Goal: Task Accomplishment & Management: Use online tool/utility

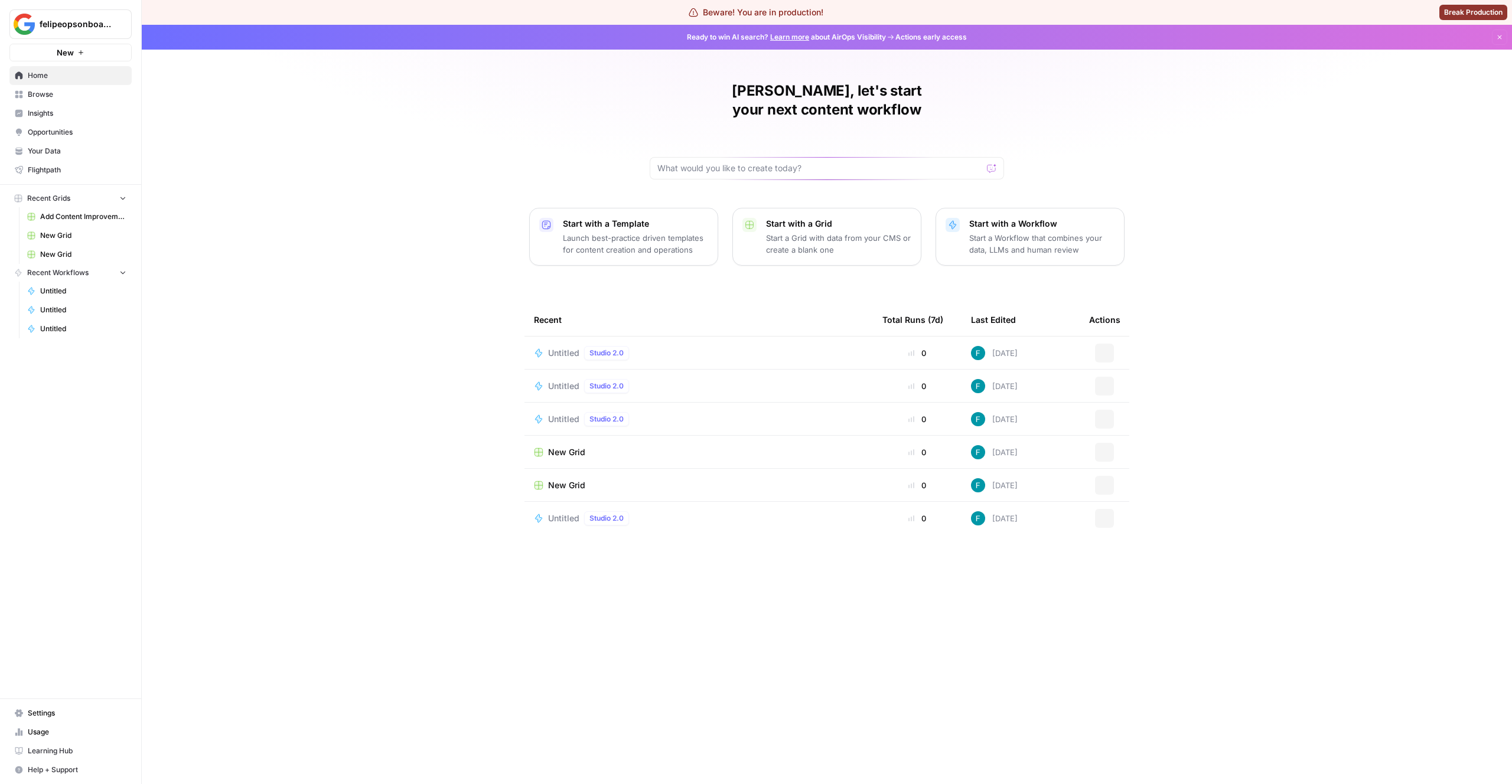
click at [1019, 232] on p "Start a Workflow that combines your data, LLMs and human review" at bounding box center [1042, 243] width 145 height 24
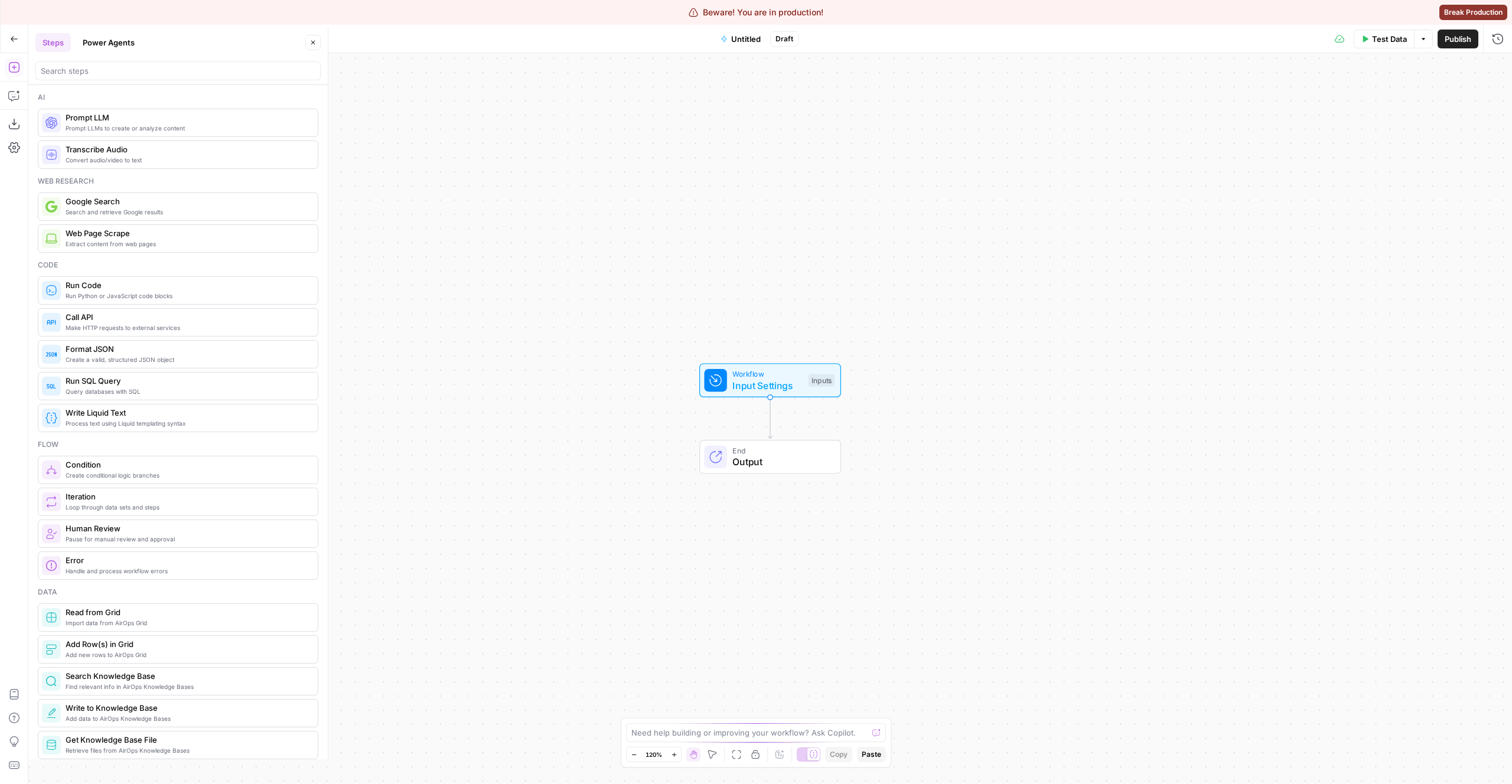
click at [87, 98] on div "Ai" at bounding box center [178, 98] width 281 height 11
click at [89, 72] on input "search" at bounding box center [178, 70] width 274 height 12
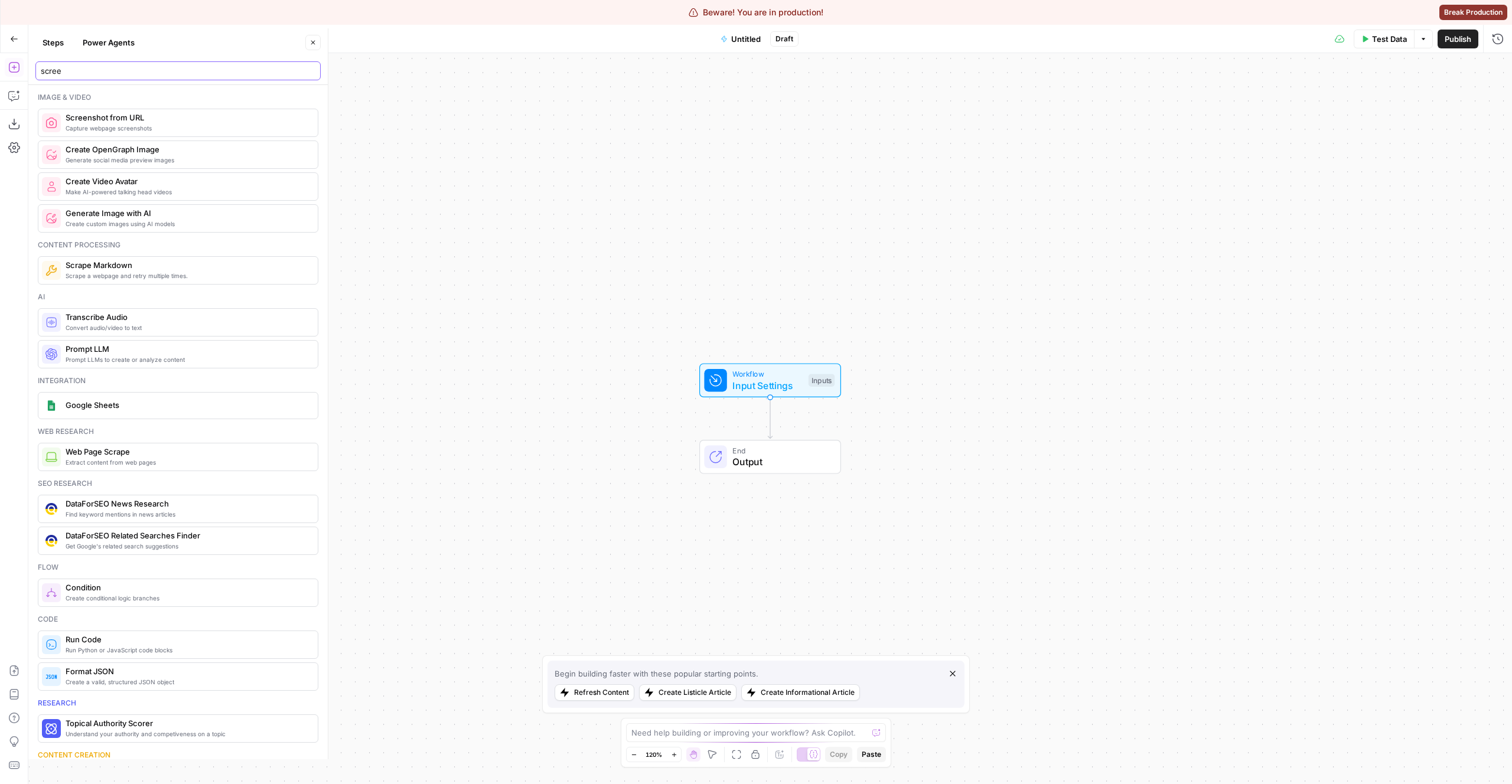
type input "scree"
click at [96, 117] on span "Screenshot from URL" at bounding box center [187, 117] width 243 height 12
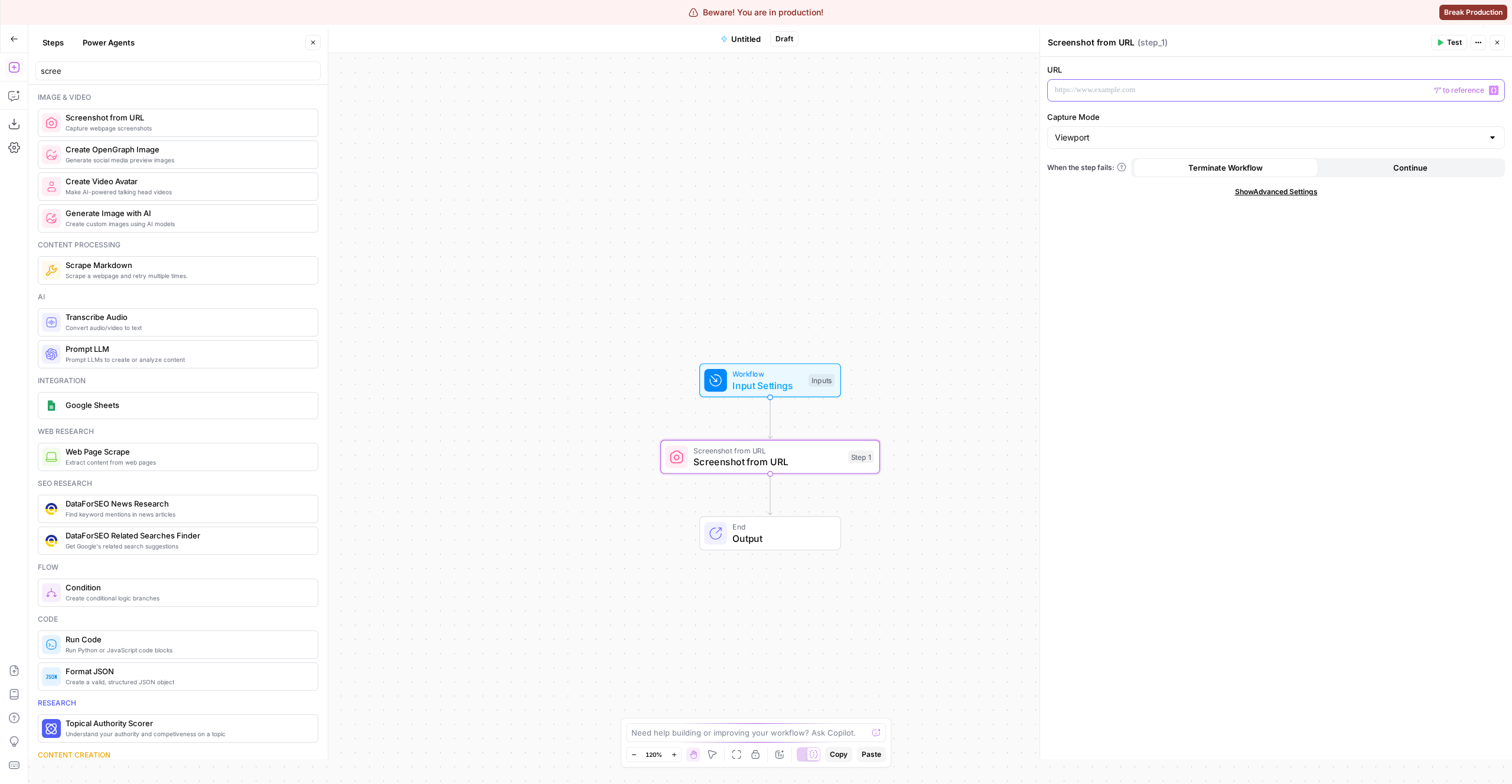
click at [1106, 81] on div at bounding box center [1276, 90] width 457 height 21
paste div
click at [1455, 41] on span "Test" at bounding box center [1454, 43] width 15 height 11
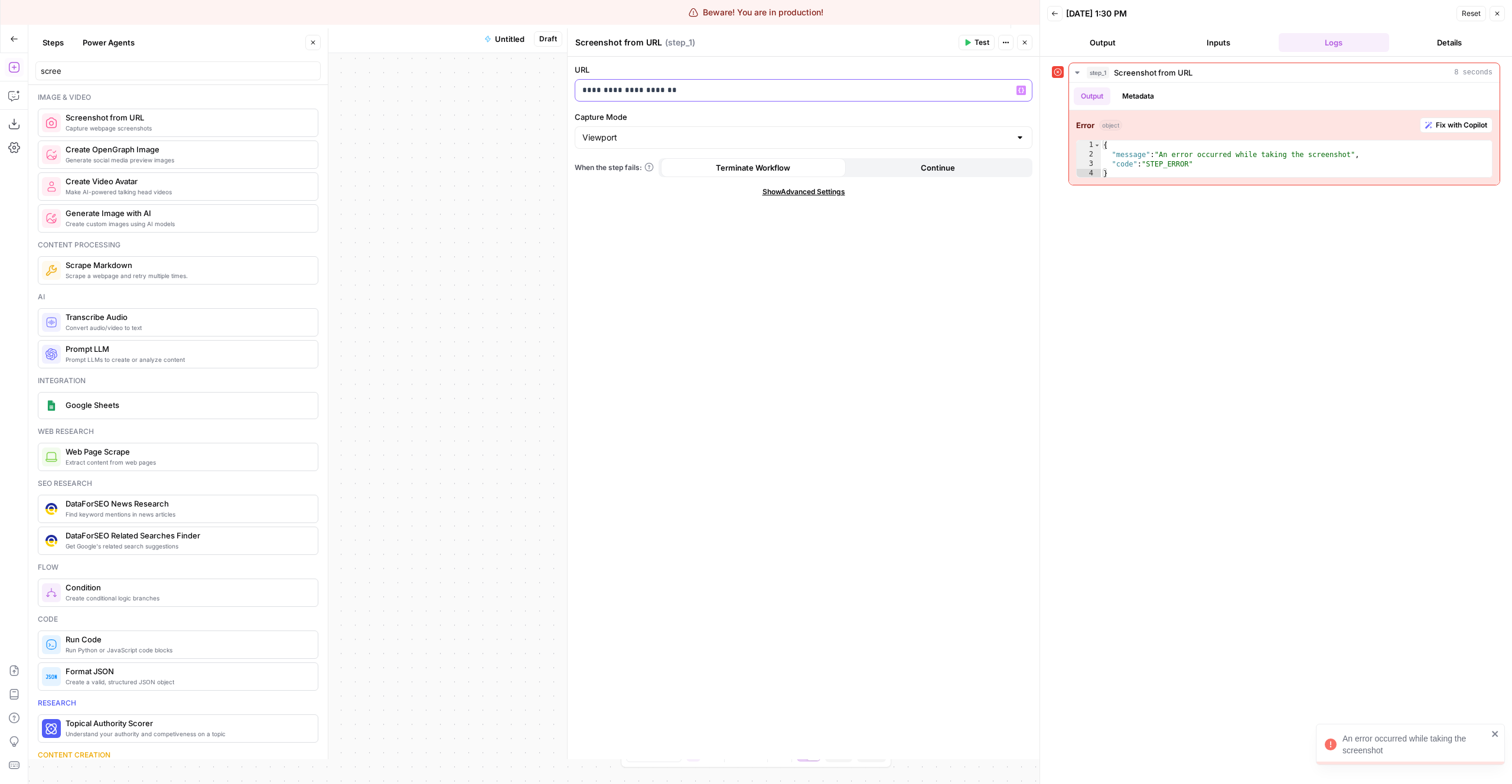
click at [639, 91] on p "**********" at bounding box center [803, 90] width 443 height 12
click at [975, 30] on header "Screenshot from URL Screenshot from URL ( step_1 ) Test Actions Close" at bounding box center [803, 43] width 472 height 28
click at [975, 37] on span "Test" at bounding box center [982, 43] width 15 height 11
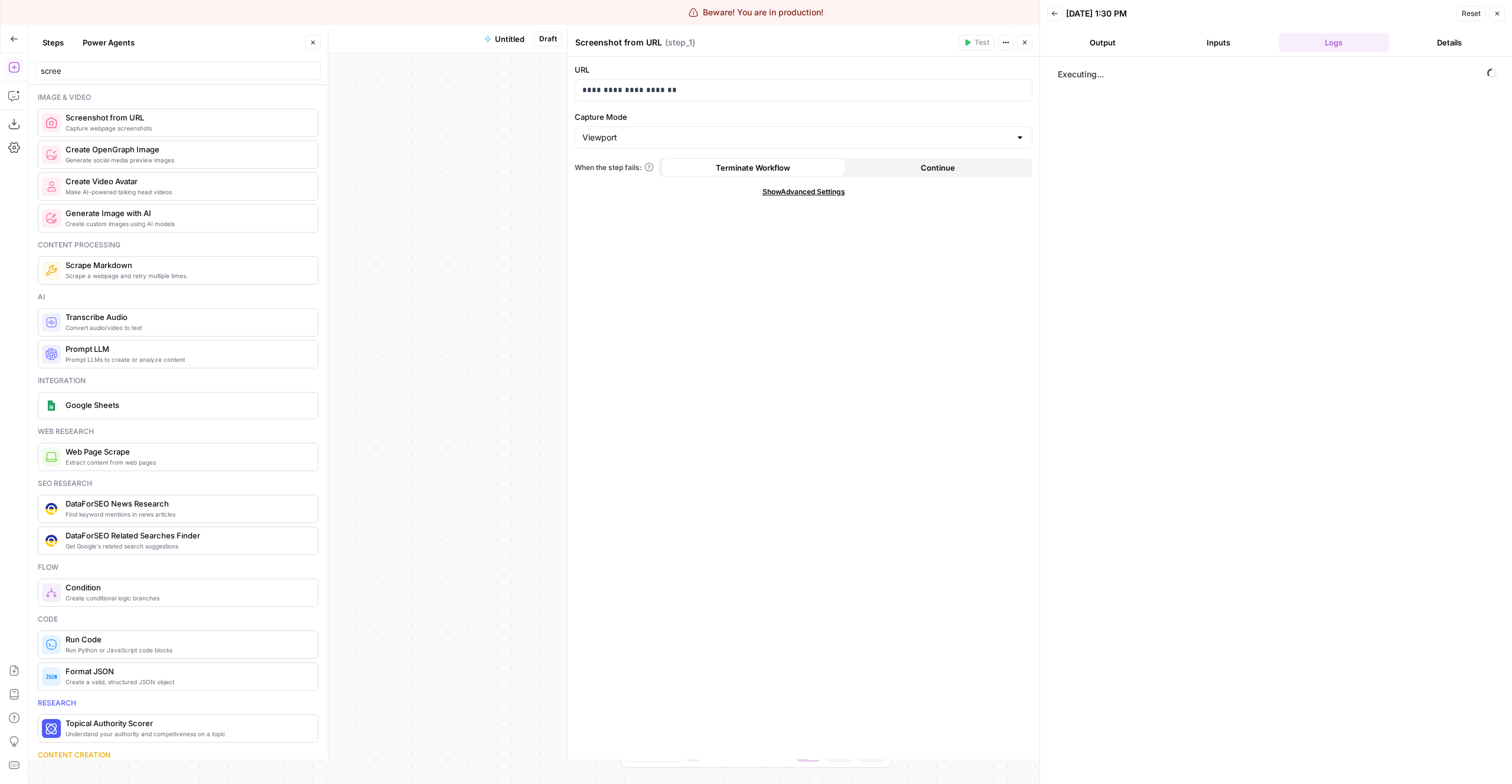
click at [1154, 40] on button "Output" at bounding box center [1103, 43] width 111 height 19
click at [1311, 37] on button "Logs" at bounding box center [1334, 43] width 111 height 19
click at [770, 188] on span "Show Advanced Settings" at bounding box center [804, 192] width 83 height 11
click at [770, 188] on span "Hide Advanced Settings" at bounding box center [804, 192] width 80 height 11
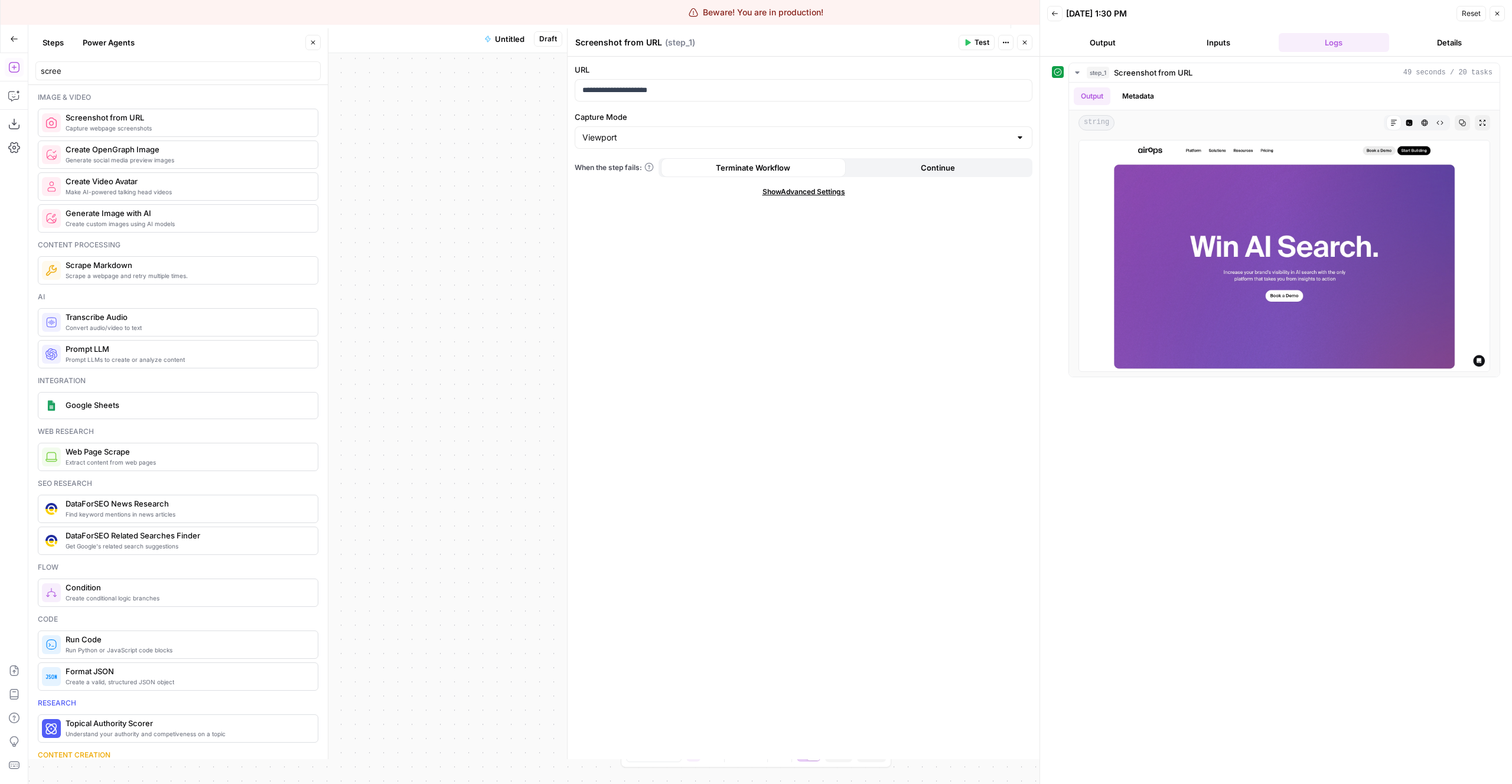
click at [392, 398] on div "Workflow Input Settings Inputs Screenshot from URL Screenshot from URL Step 1 O…" at bounding box center [534, 418] width 1011 height 731
click at [1027, 43] on span "Close" at bounding box center [1027, 43] width 1 height 1
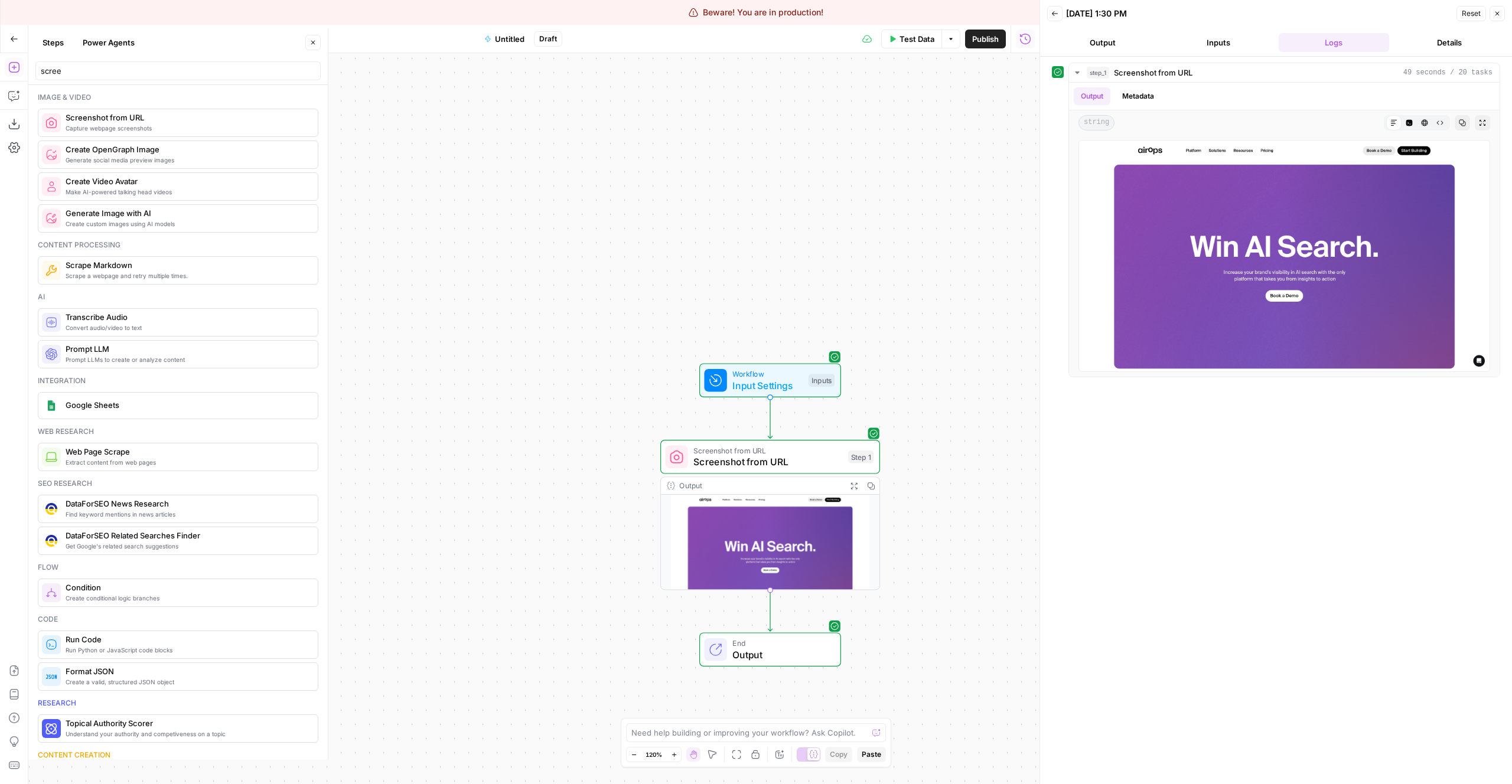
click at [1490, 14] on button "Close" at bounding box center [1497, 14] width 16 height 16
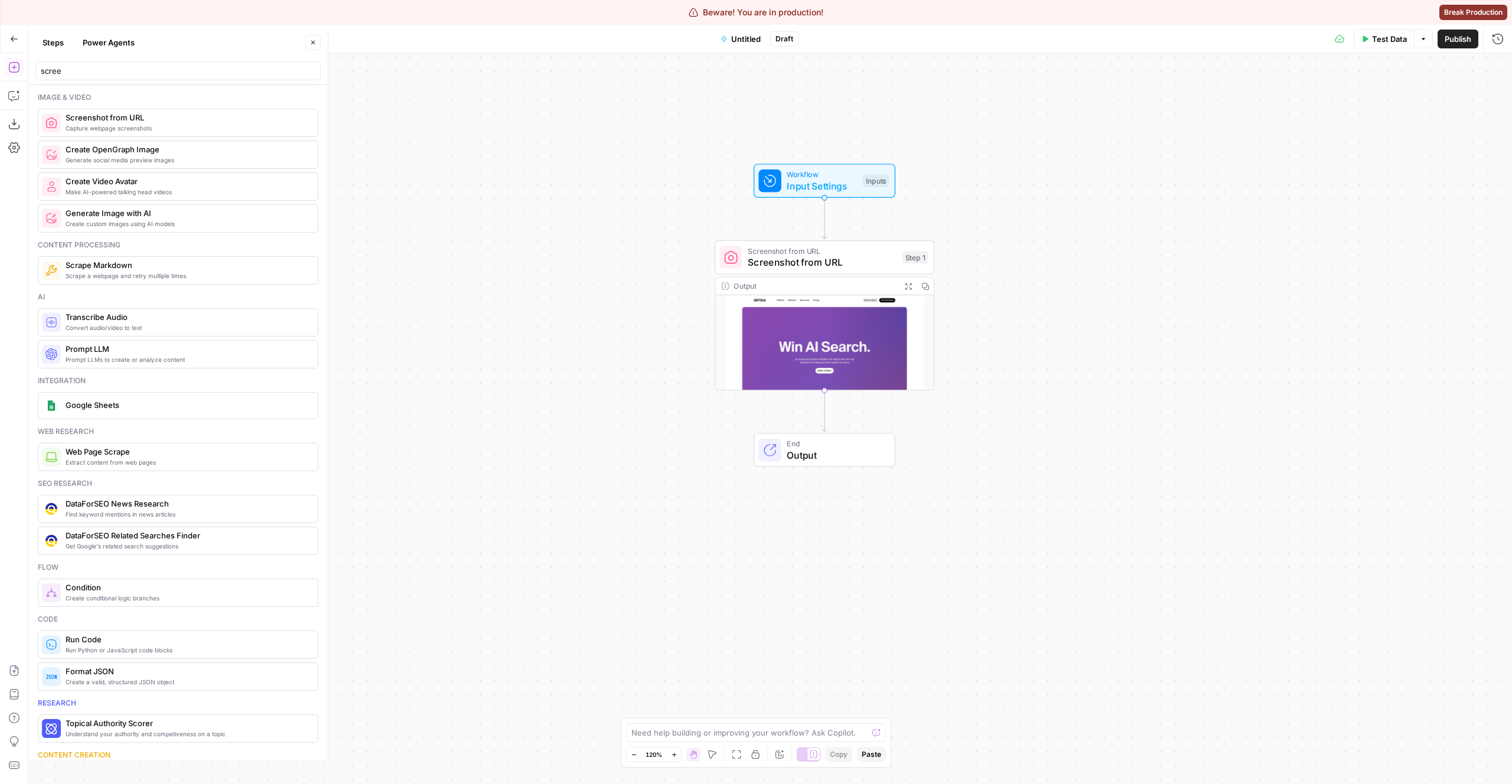
drag, startPoint x: 1126, startPoint y: 450, endPoint x: 1181, endPoint y: 251, distance: 206.5
click at [1181, 251] on div "Workflow Input Settings Inputs Screenshot from URL Screenshot from URL Step 1 O…" at bounding box center [770, 418] width 1484 height 731
click at [420, 262] on div "Workflow Input Settings Inputs Screenshot from URL Screenshot from URL Step 1 O…" at bounding box center [770, 418] width 1484 height 731
click at [687, 269] on div "Workflow Input Settings Inputs Screenshot from URL Screenshot from URL Step 1 O…" at bounding box center [770, 418] width 1484 height 731
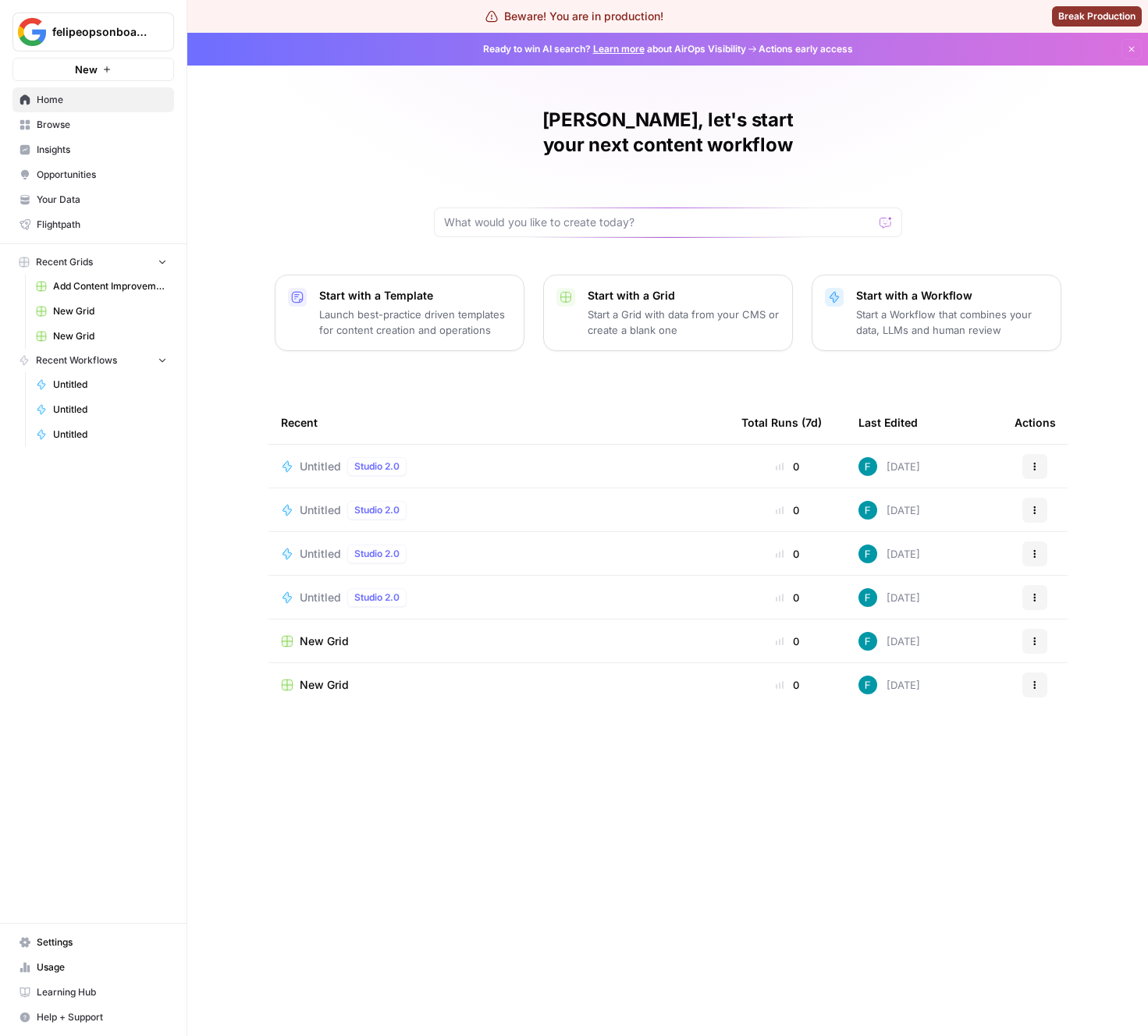
click at [745, 726] on div "Felipe, let's start your next content workflow Start with a Template Launch bes…" at bounding box center [667, 535] width 961 height 1004
click at [344, 458] on div "Untitled Studio 2.0" at bounding box center [356, 467] width 113 height 19
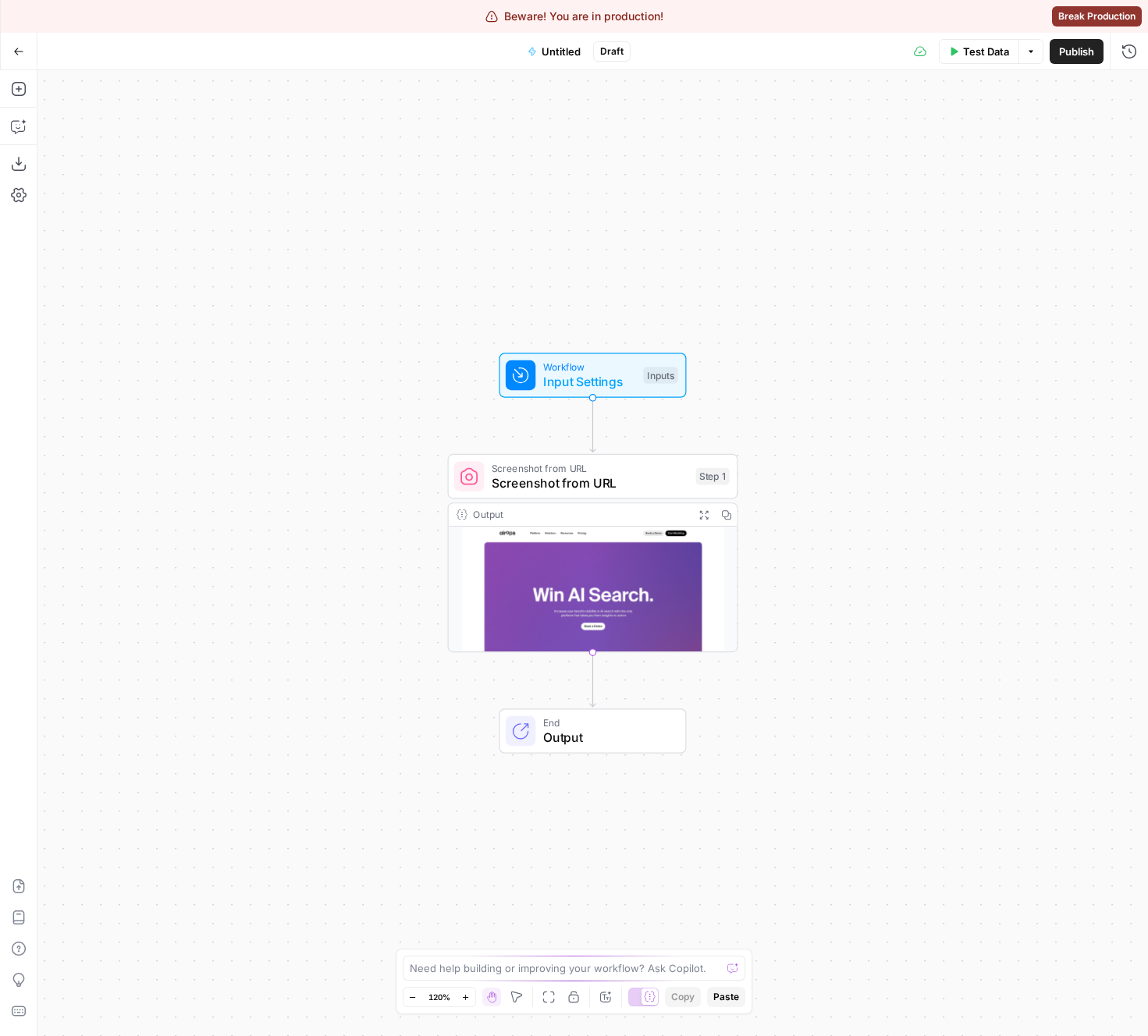
click at [515, 493] on div "Screenshot from URL Screenshot from URL Step 1" at bounding box center [593, 476] width 290 height 46
click at [594, 483] on span "Screenshot from URL" at bounding box center [590, 483] width 197 height 19
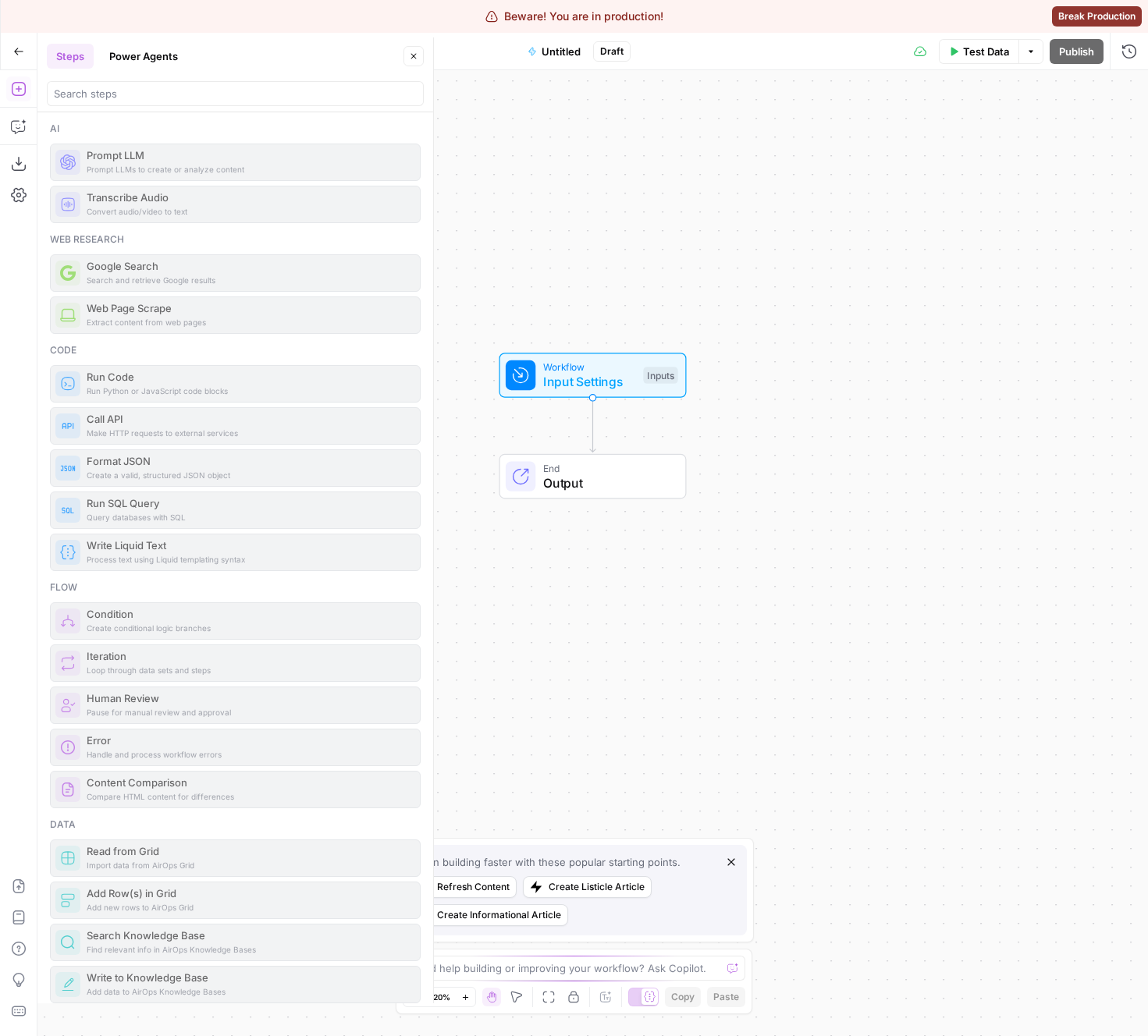
click at [132, 84] on div at bounding box center [235, 94] width 377 height 25
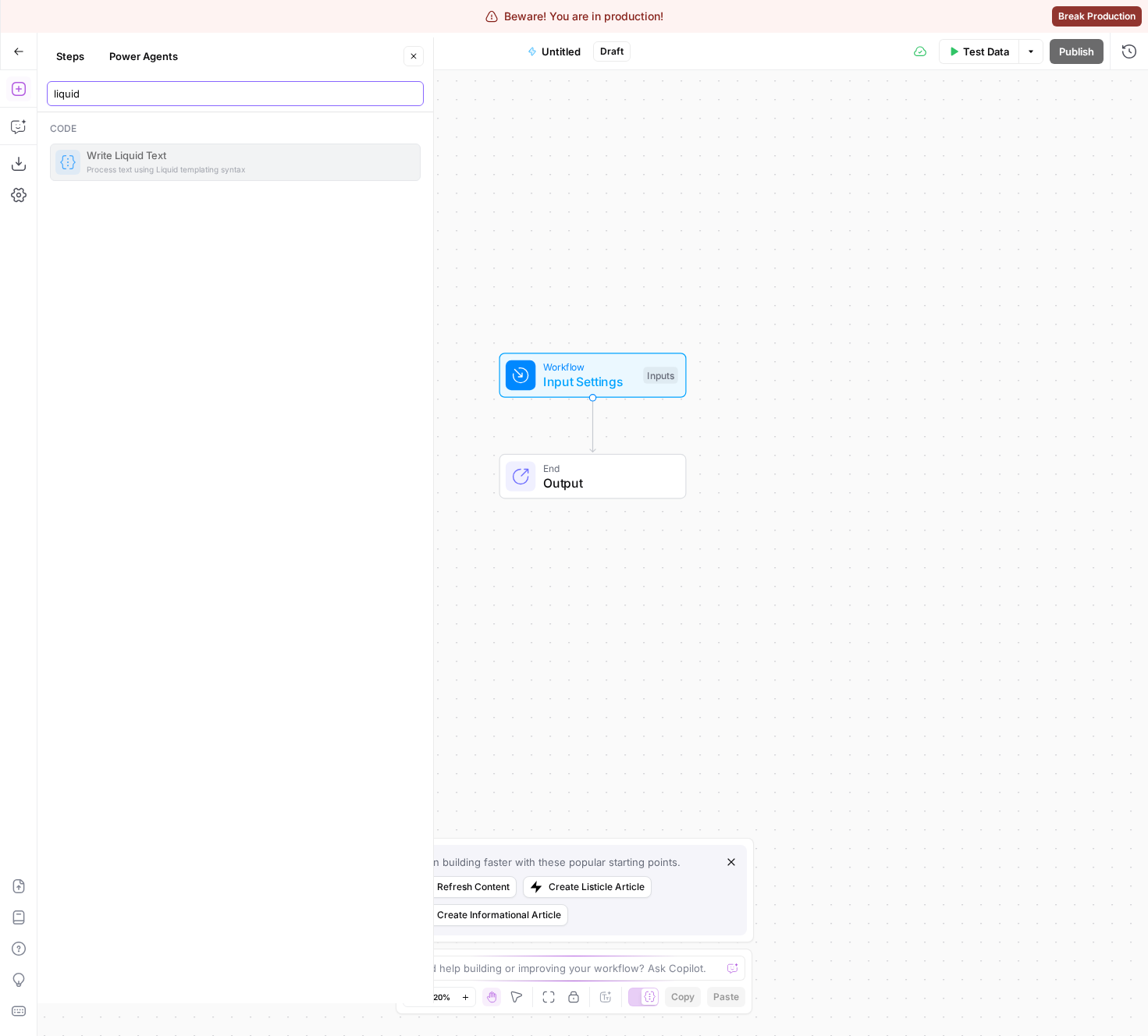
type input "liquid"
click at [572, 998] on icon "button" at bounding box center [574, 997] width 13 height 13
click at [213, 172] on span "Process text using Liquid templating syntax" at bounding box center [247, 169] width 321 height 13
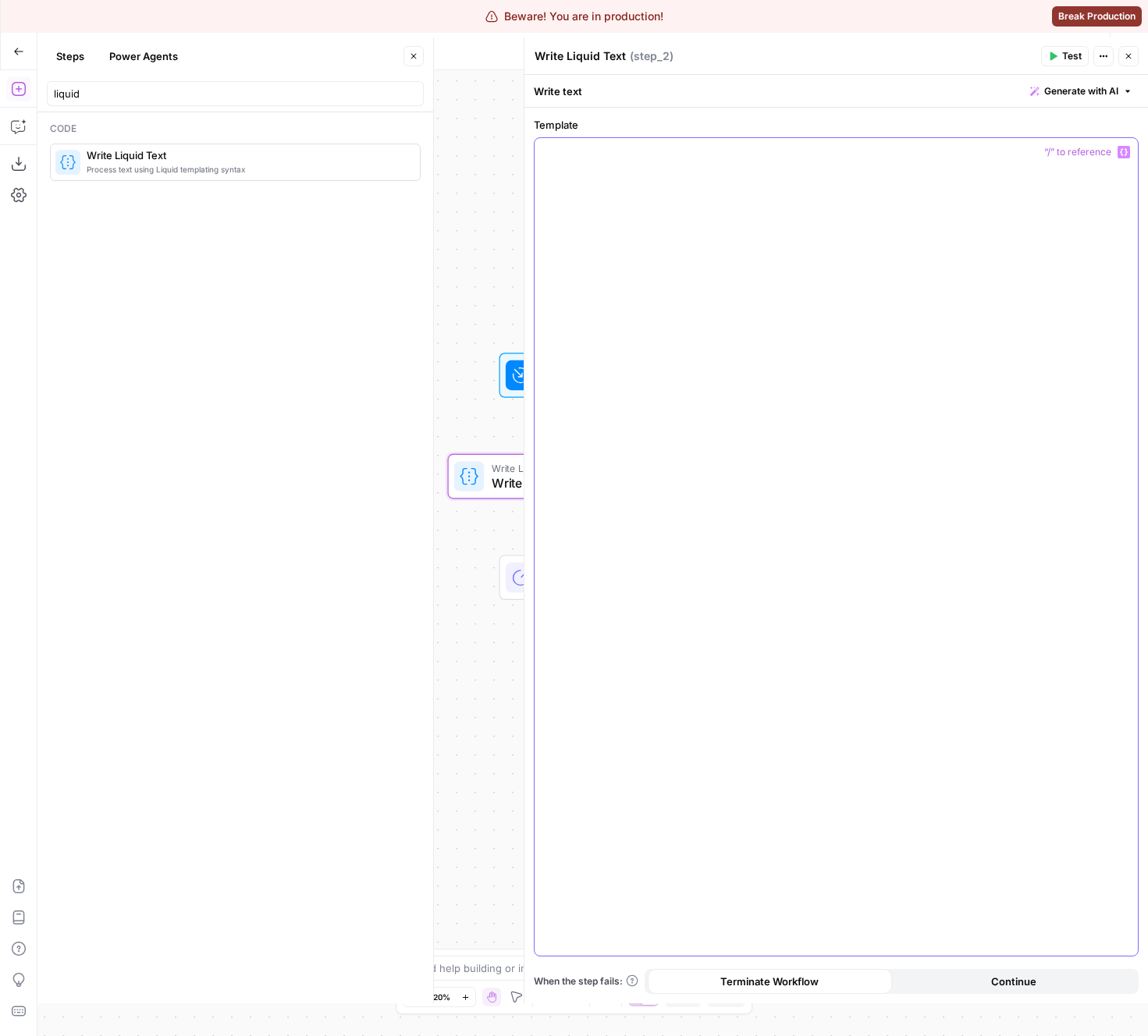
click at [707, 251] on div at bounding box center [836, 546] width 604 height 818
click at [1057, 64] on button "Test" at bounding box center [1065, 56] width 47 height 21
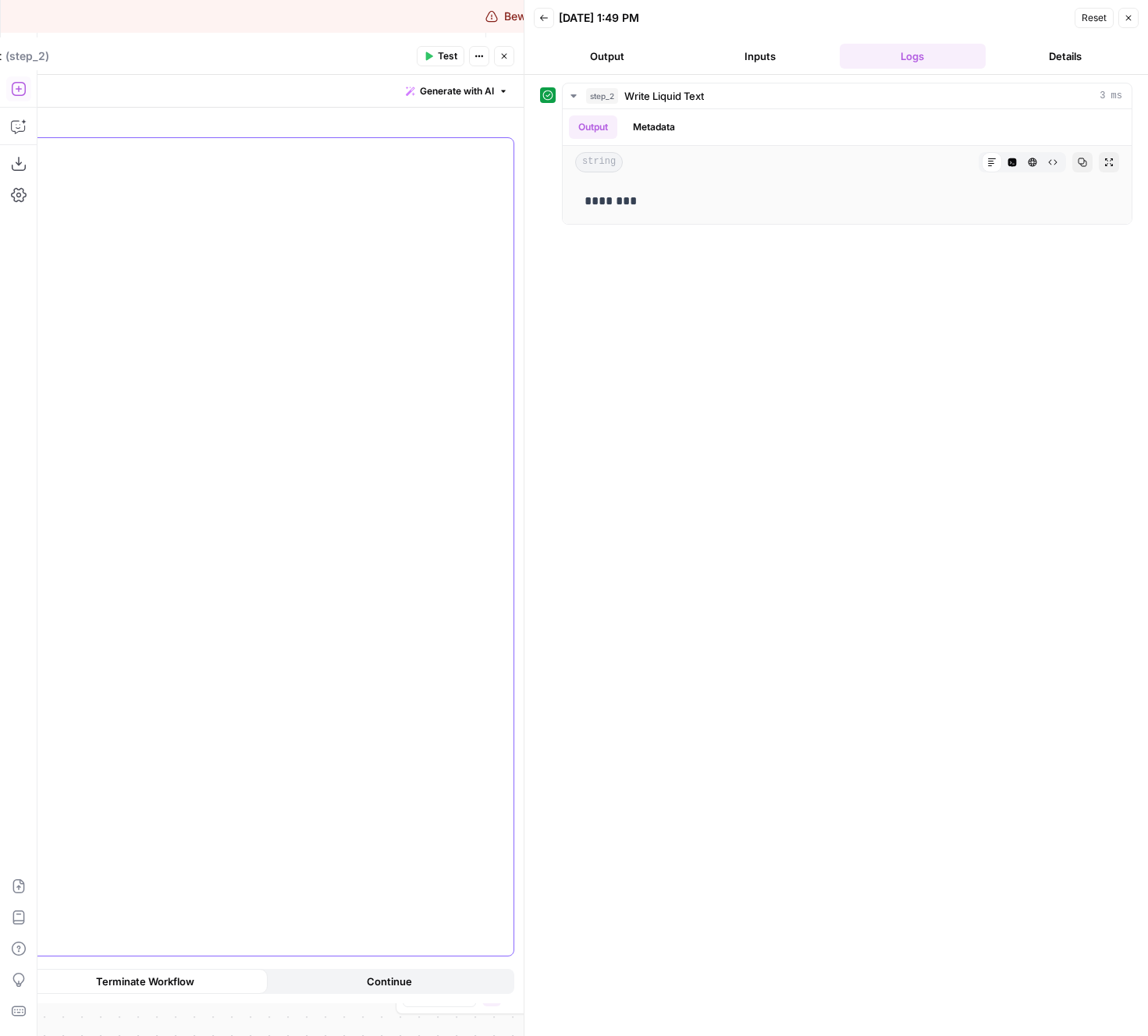
click at [330, 303] on div "********" at bounding box center [212, 546] width 604 height 818
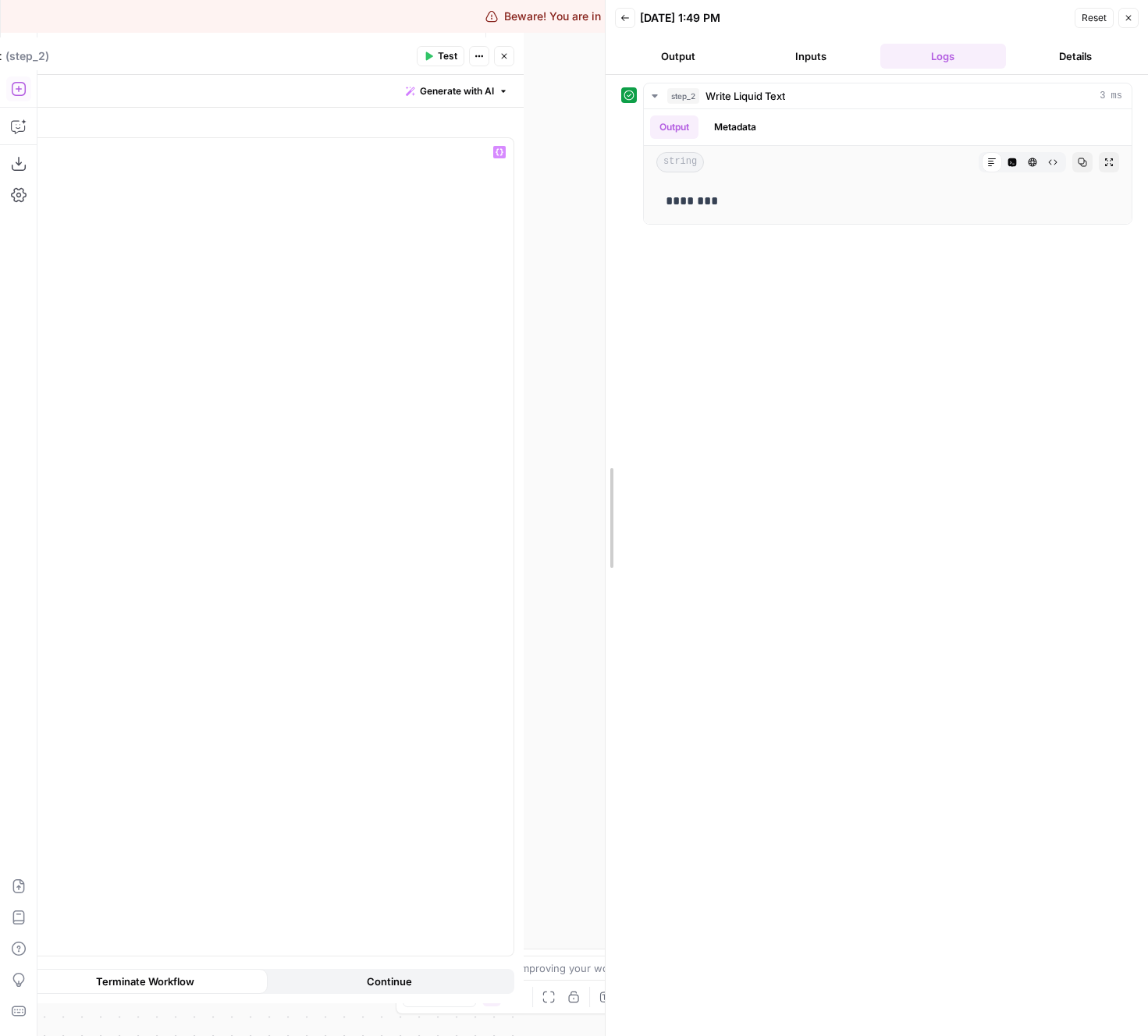
drag, startPoint x: 521, startPoint y: 87, endPoint x: 767, endPoint y: 105, distance: 246.7
click at [613, 105] on div at bounding box center [605, 518] width 15 height 1036
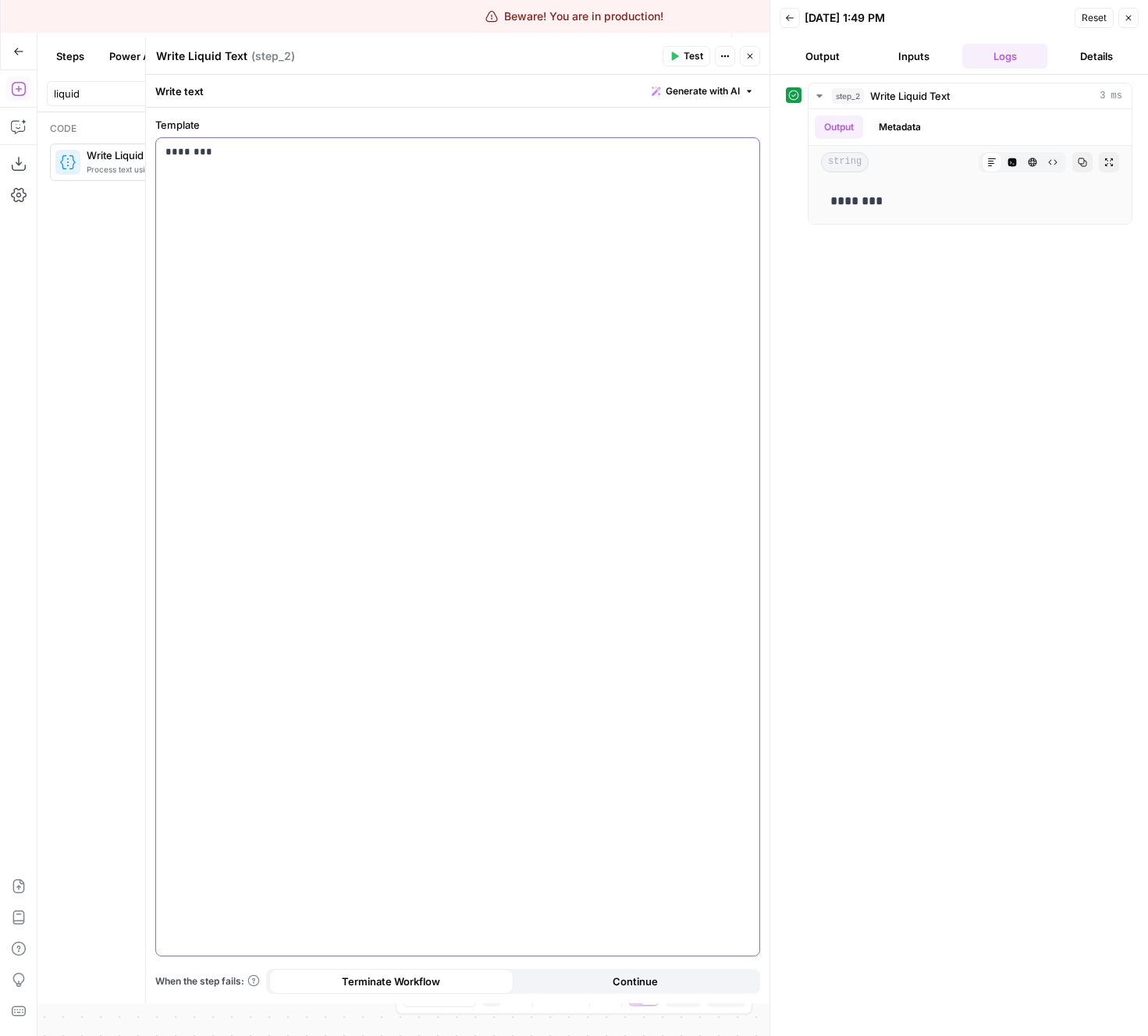
click at [431, 147] on p "********" at bounding box center [458, 151] width 585 height 15
click at [678, 48] on button "Test" at bounding box center [686, 56] width 47 height 21
click at [1047, 167] on button "Raw Output" at bounding box center [1052, 162] width 21 height 21
click at [1037, 166] on button "HTML Viewer" at bounding box center [1032, 162] width 21 height 21
click at [1019, 161] on button "Code Editor" at bounding box center [1012, 162] width 21 height 21
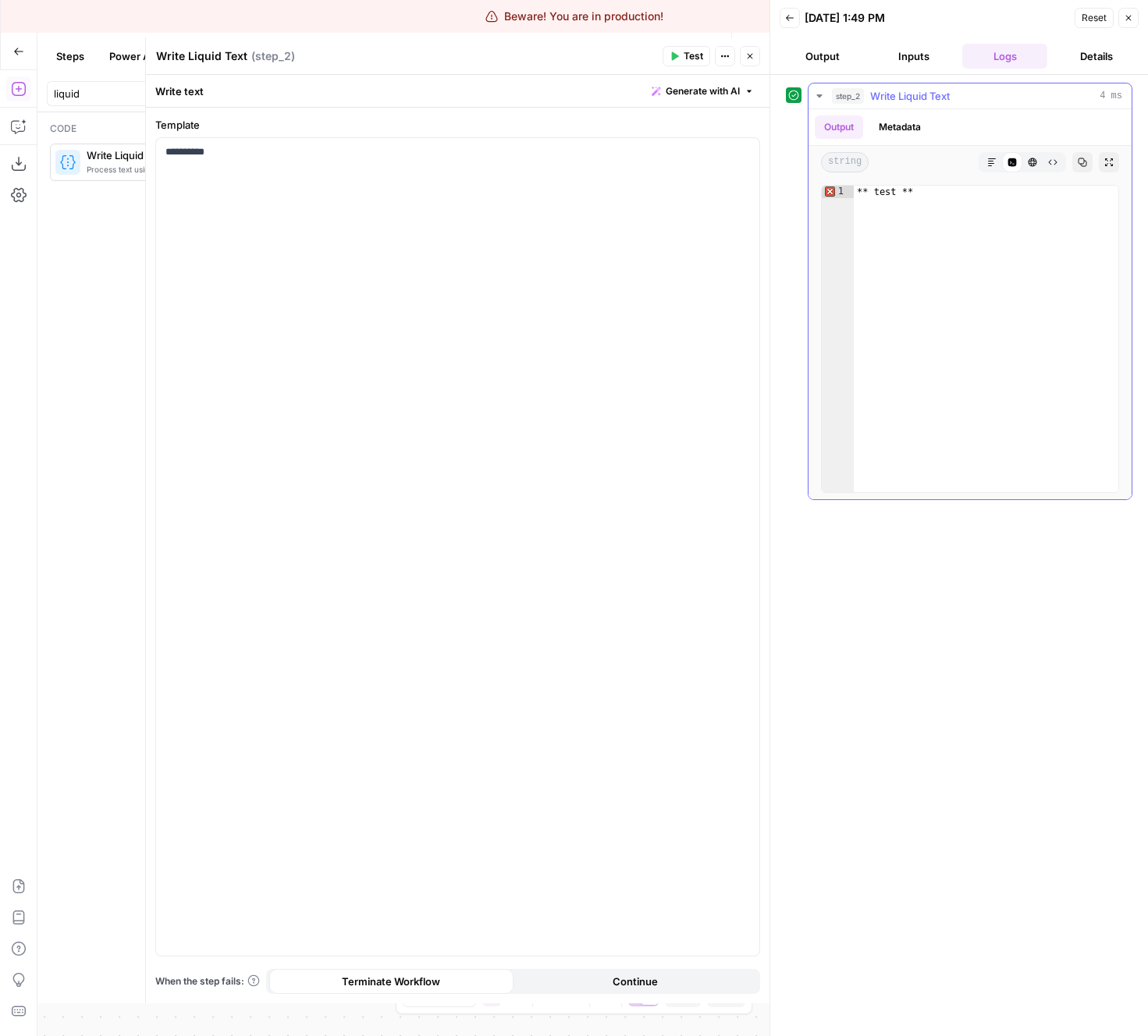
click at [987, 158] on icon "button" at bounding box center [991, 162] width 9 height 9
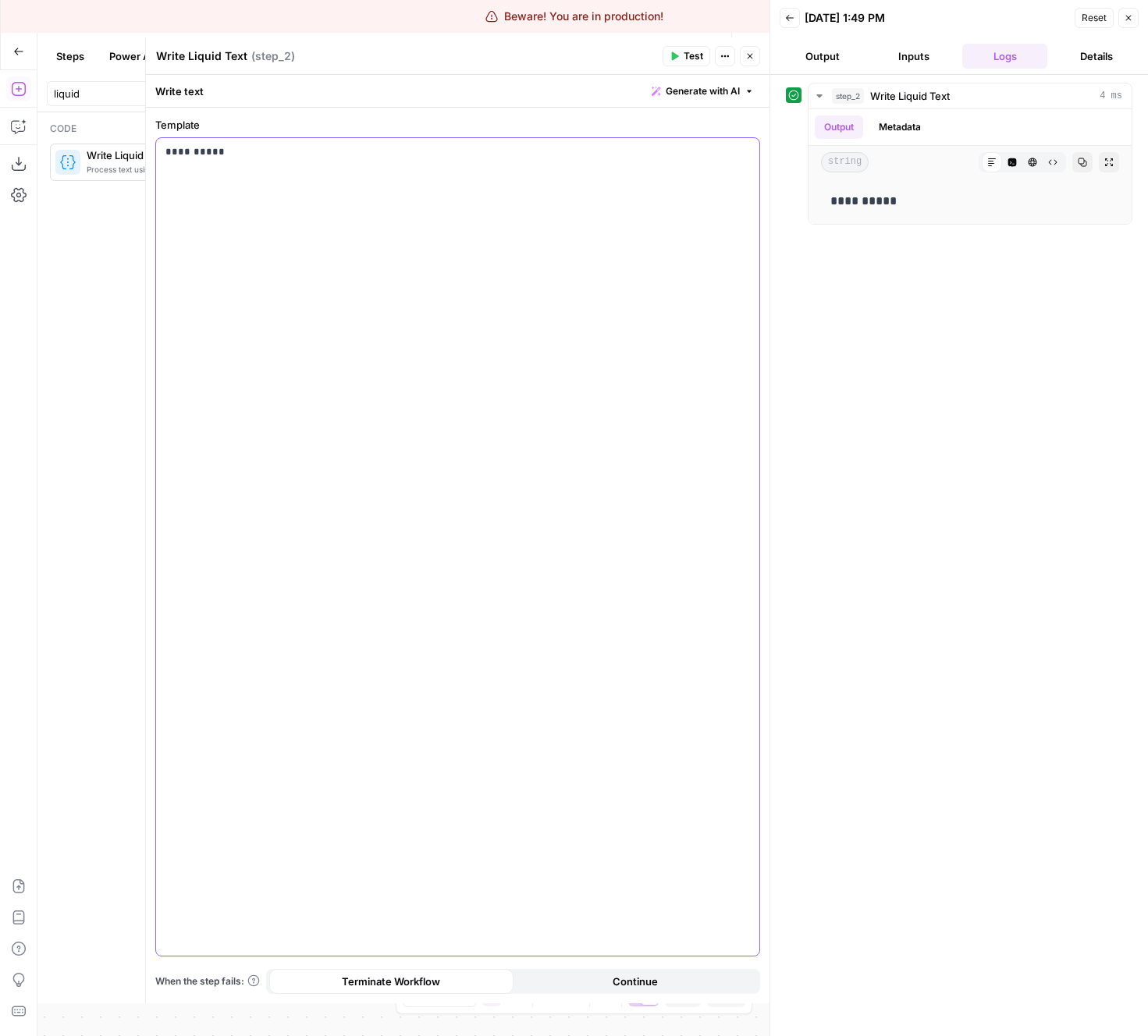
click at [381, 206] on div "**********" at bounding box center [458, 546] width 604 height 818
click at [757, 59] on button "Close" at bounding box center [750, 56] width 21 height 21
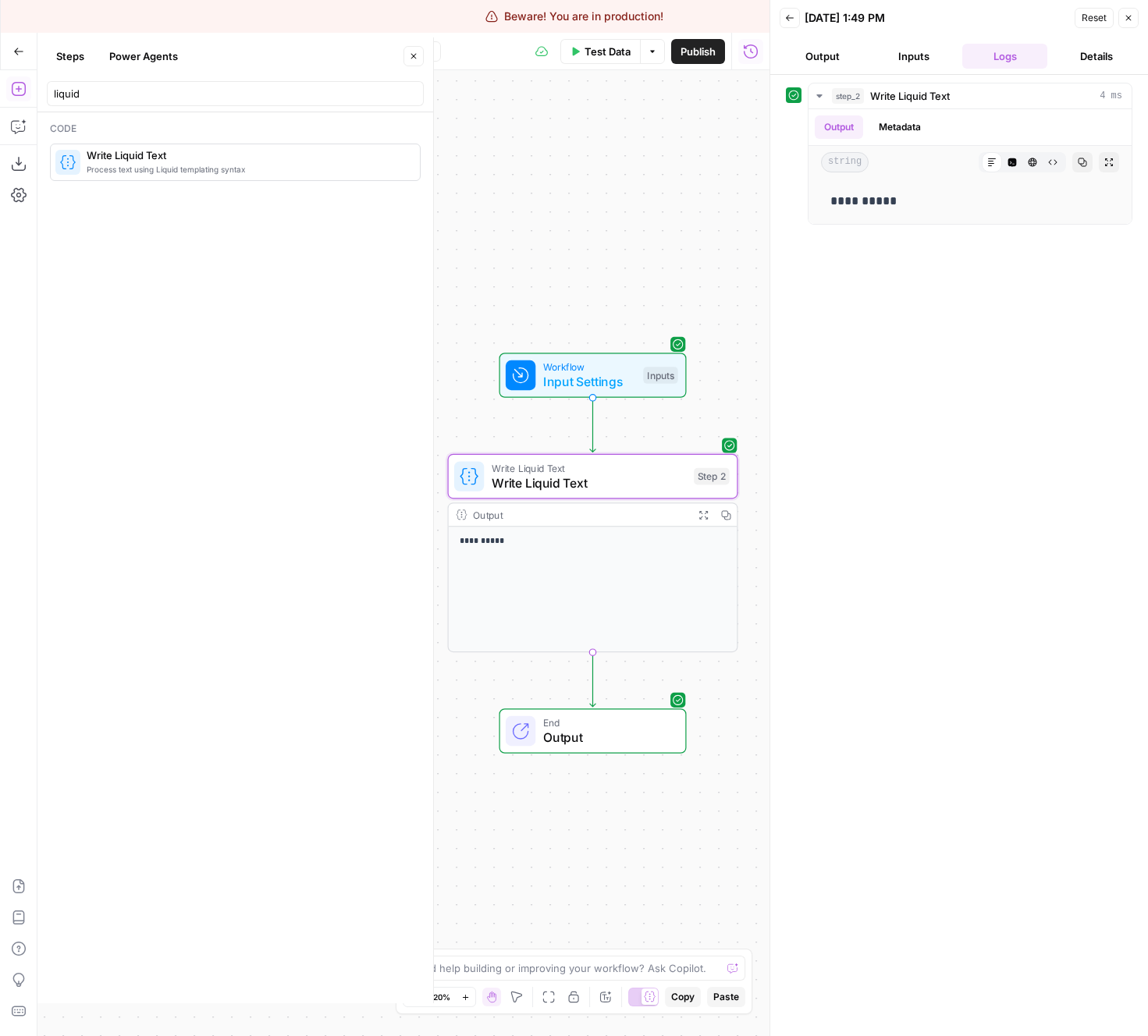
click at [525, 740] on icon at bounding box center [520, 731] width 19 height 19
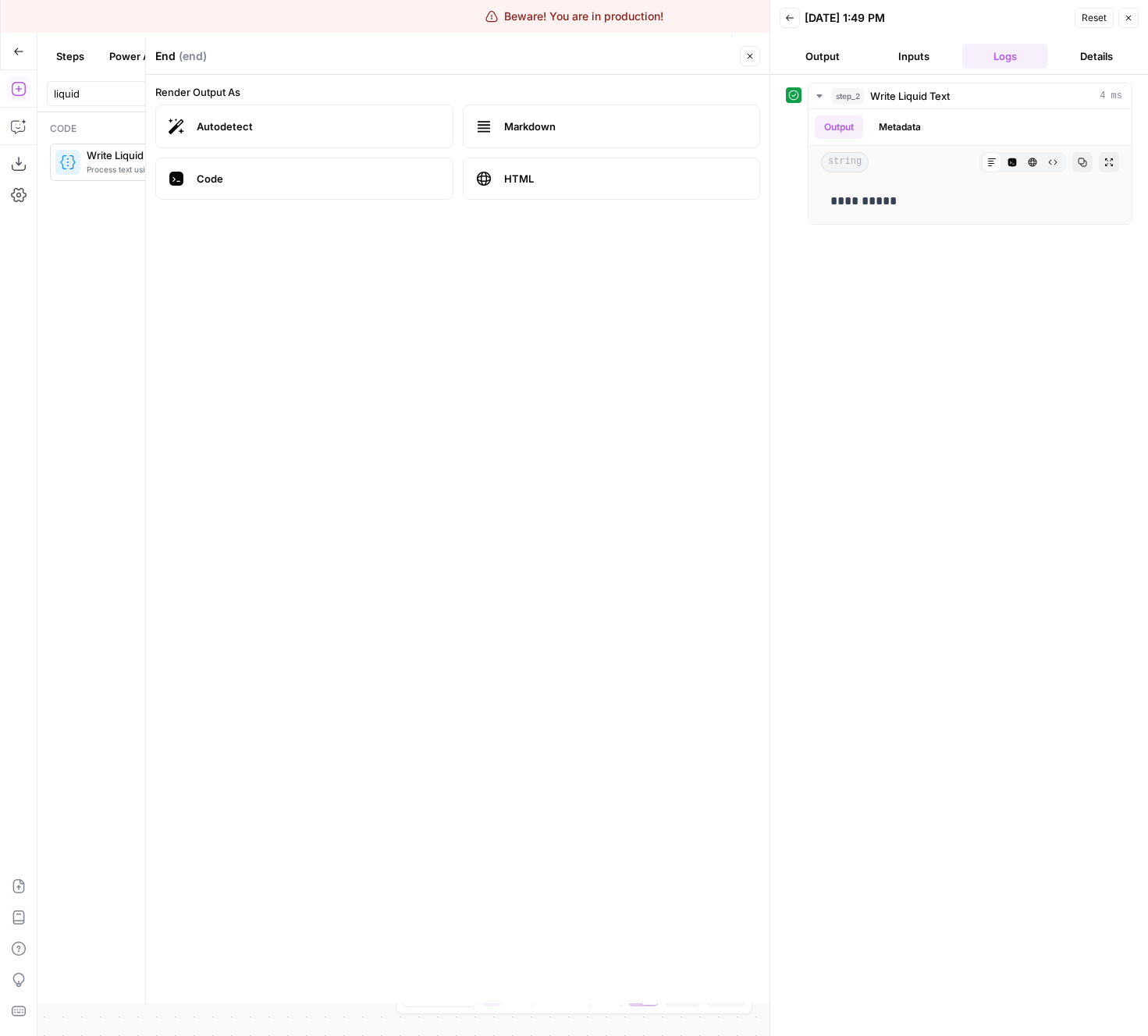
click at [575, 122] on span "Markdown" at bounding box center [626, 125] width 244 height 15
click at [748, 43] on header "End ( end ) Close" at bounding box center [458, 56] width 623 height 38
click at [756, 56] on button "Close" at bounding box center [750, 56] width 21 height 21
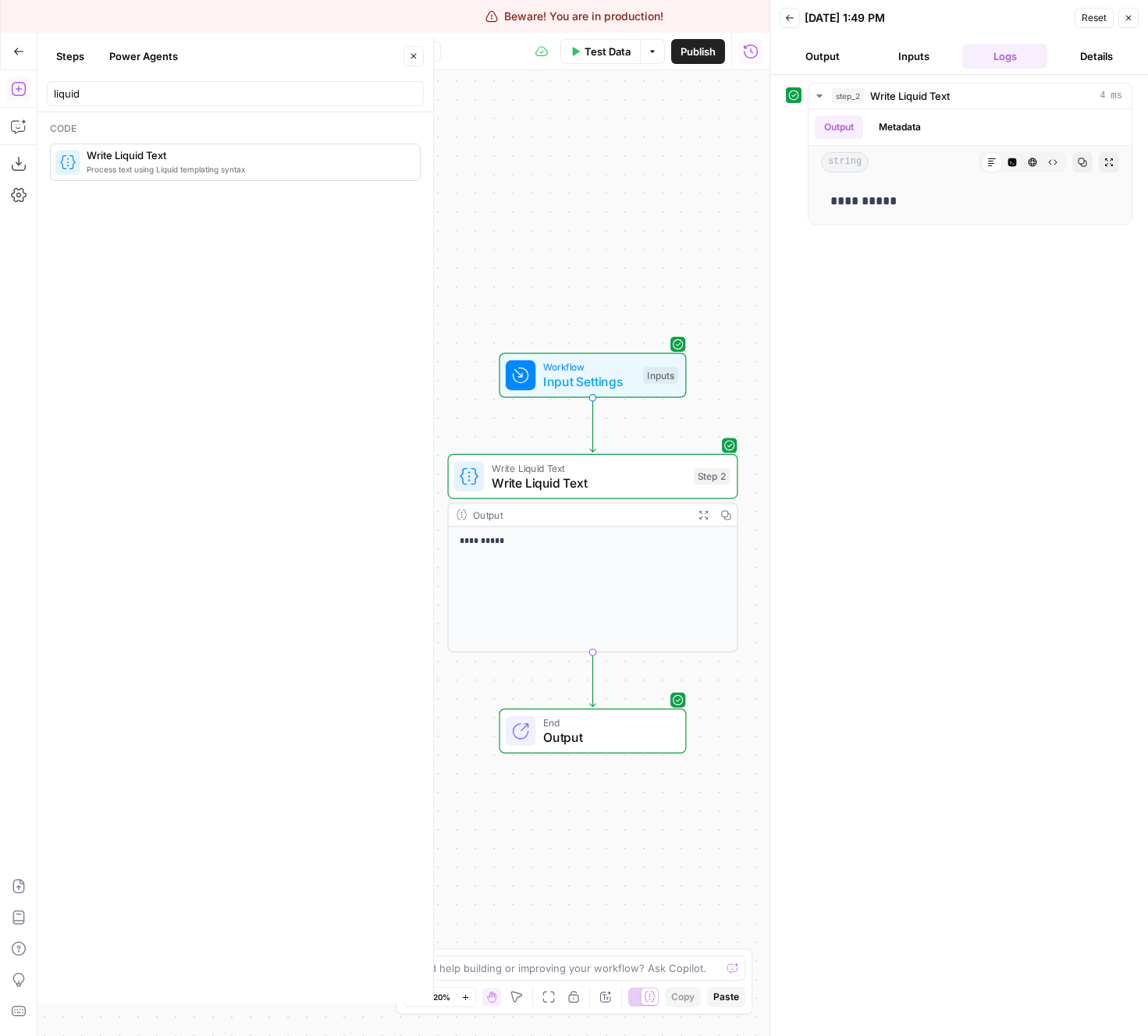
click at [604, 57] on span "Test Data" at bounding box center [607, 51] width 46 height 15
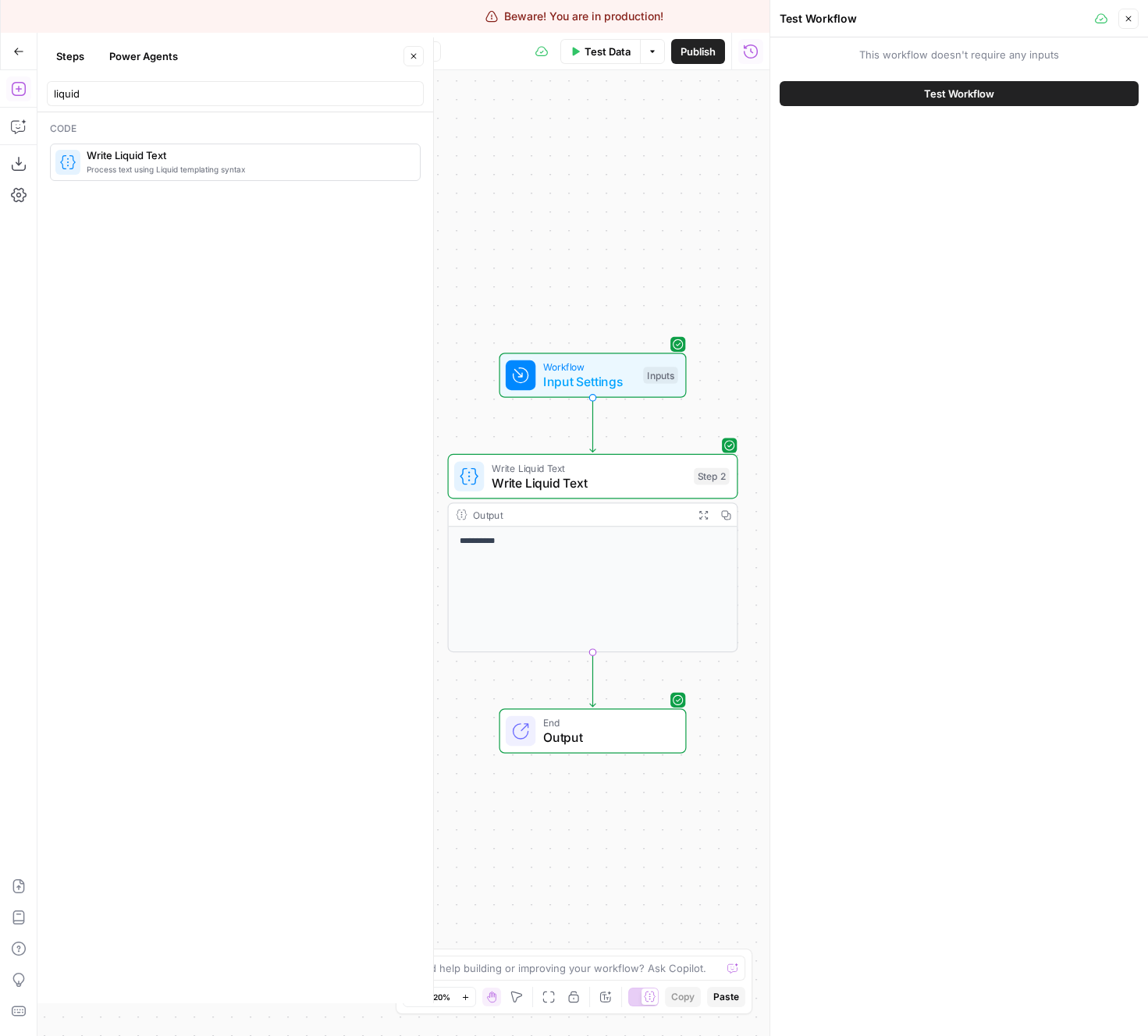
click at [946, 94] on span "Test Workflow" at bounding box center [959, 93] width 70 height 15
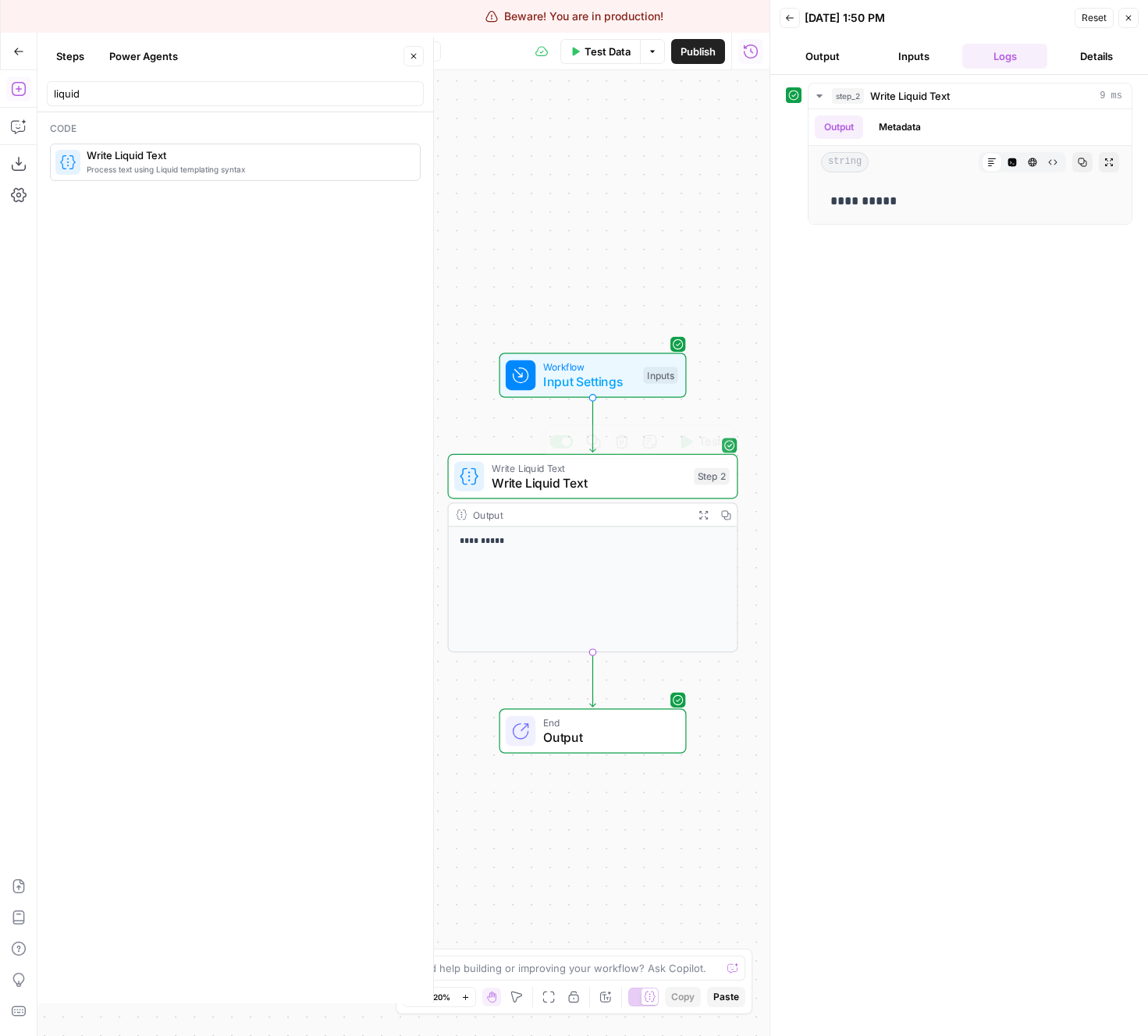
click at [607, 476] on span "Write Liquid Text" at bounding box center [589, 483] width 195 height 19
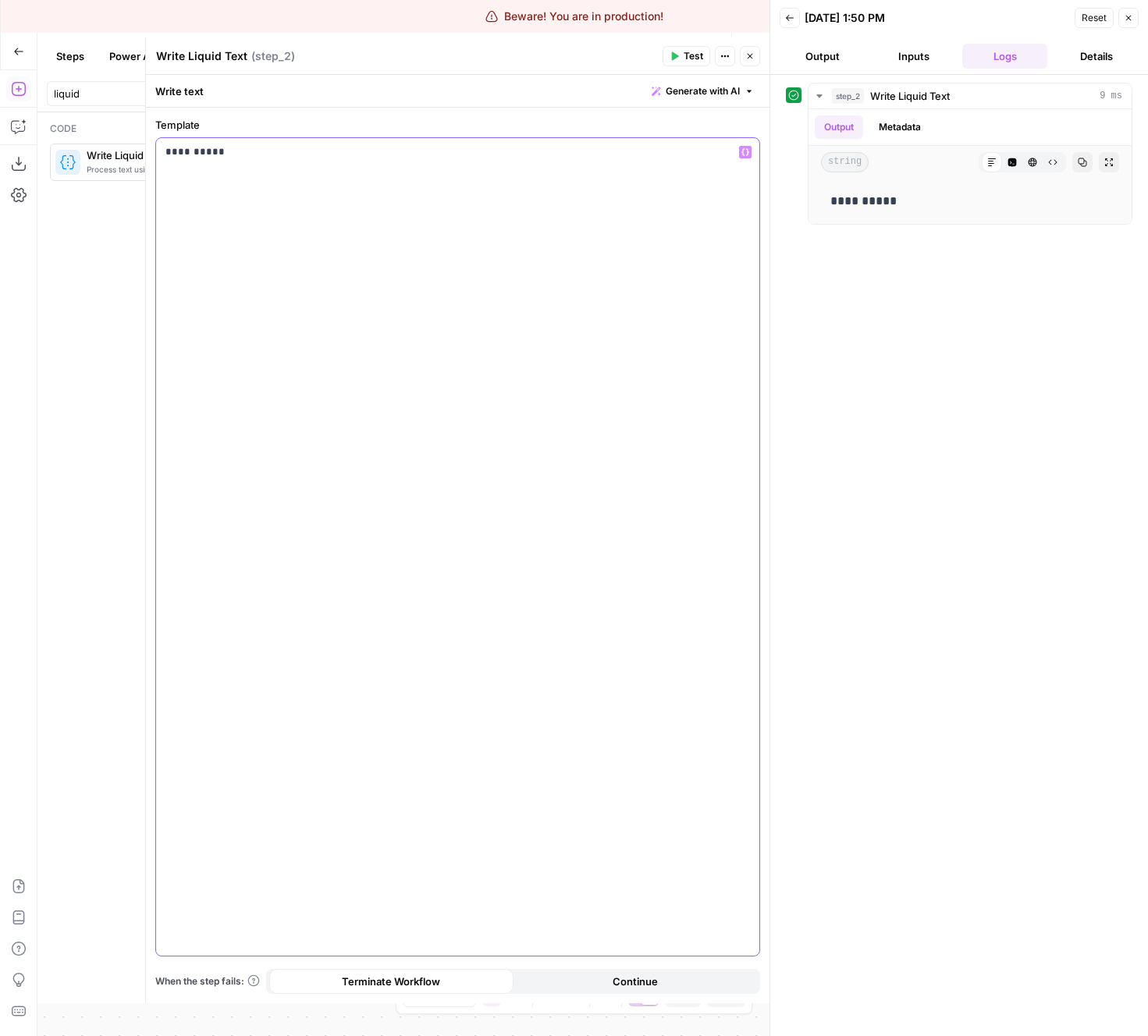
click at [470, 155] on p "**********" at bounding box center [458, 151] width 585 height 15
click at [691, 44] on header "Write Liquid Text Write Liquid Text ( step_2 ) Test Actions Close" at bounding box center [458, 56] width 623 height 38
click at [685, 58] on span "Test" at bounding box center [693, 56] width 20 height 14
click at [690, 244] on div "**********" at bounding box center [458, 546] width 604 height 818
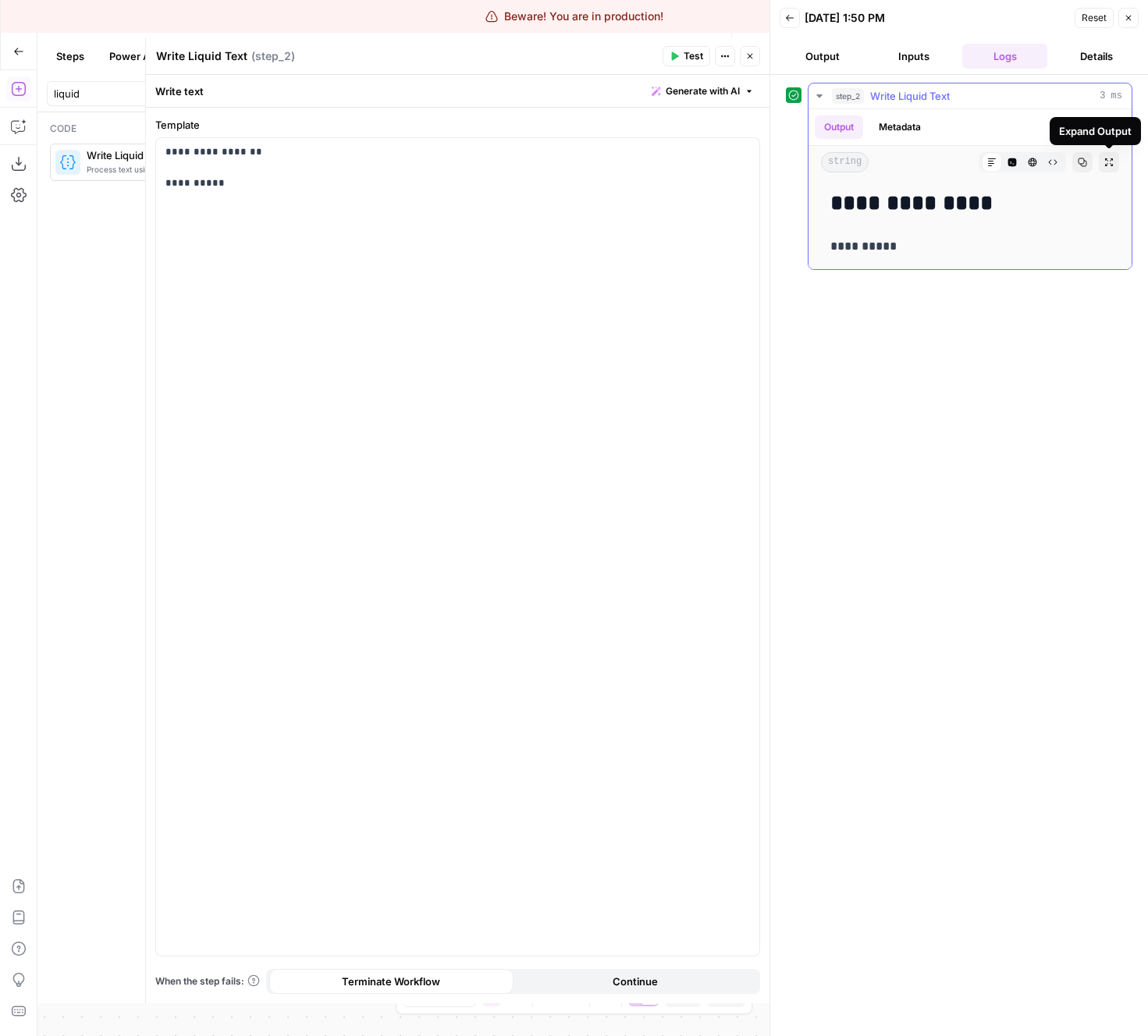
click at [1107, 159] on icon "button" at bounding box center [1109, 162] width 8 height 8
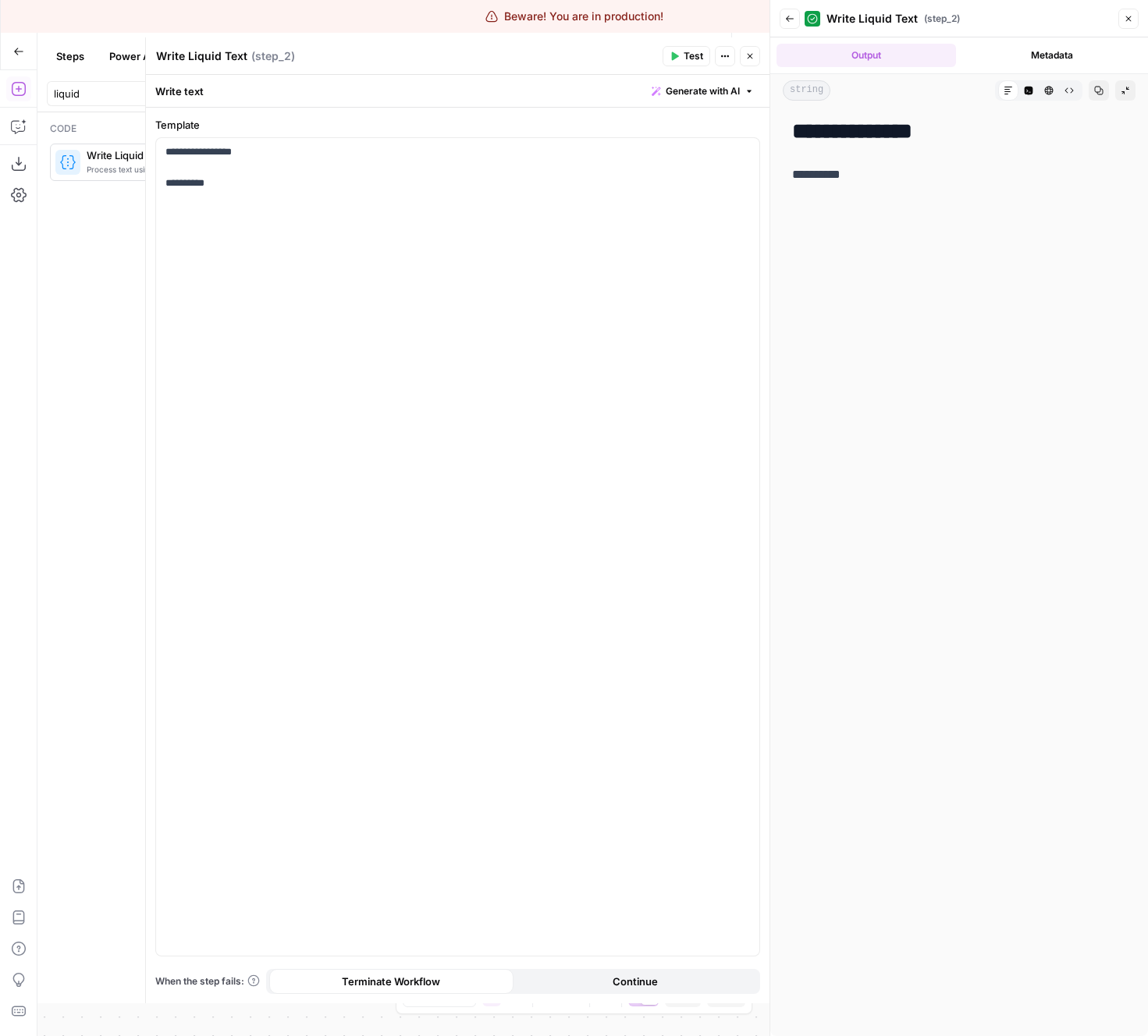
click at [1120, 98] on button "Collapse Output" at bounding box center [1125, 90] width 21 height 21
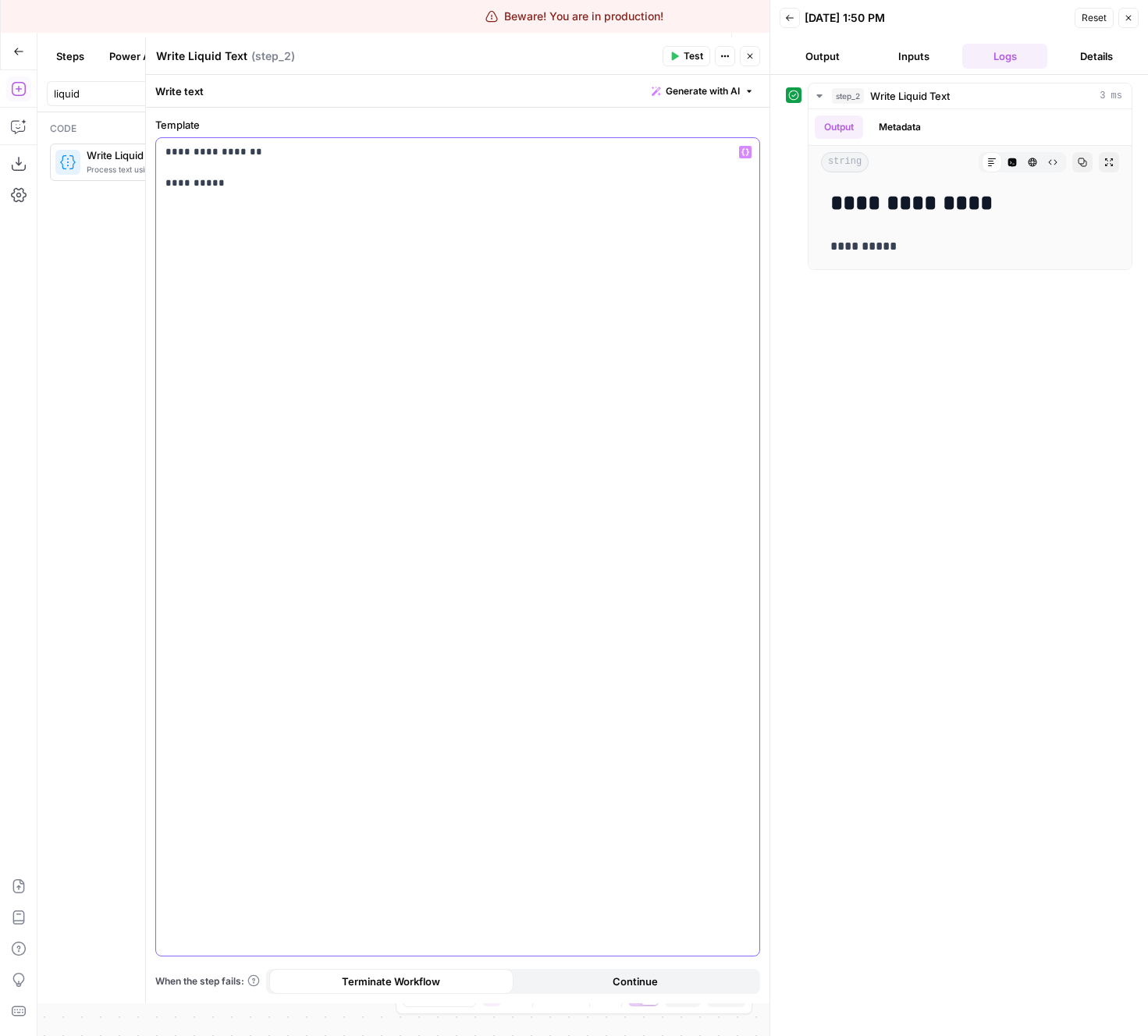
click at [586, 215] on div "**********" at bounding box center [458, 546] width 604 height 818
click at [698, 58] on span "Test" at bounding box center [693, 56] width 20 height 14
click at [255, 181] on p "**********" at bounding box center [458, 167] width 585 height 47
click at [706, 42] on header "Write Liquid Text Write Liquid Text ( step_2 ) Test Actions Close" at bounding box center [458, 56] width 623 height 38
click at [698, 54] on span "Test" at bounding box center [693, 56] width 20 height 14
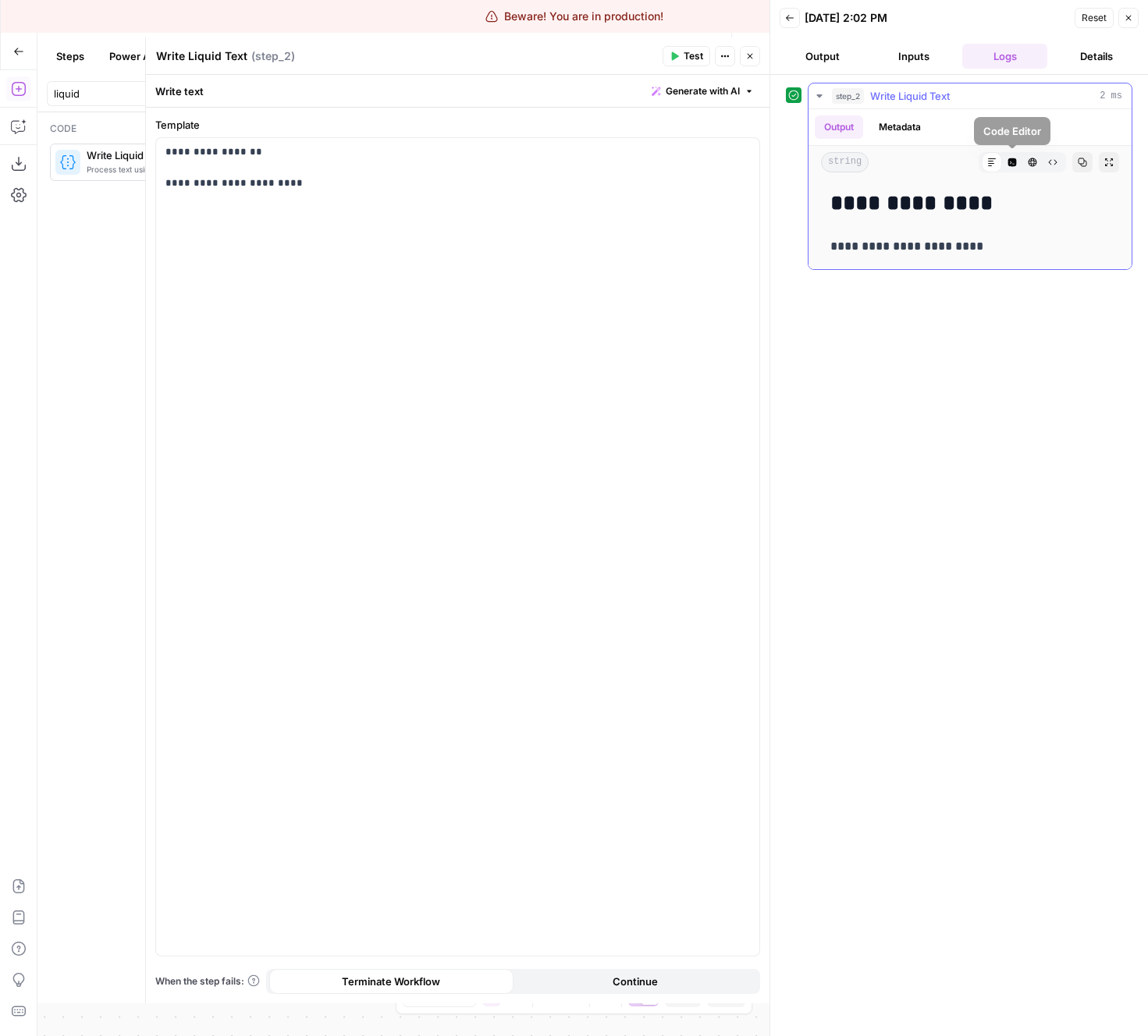
click at [1011, 164] on icon "button" at bounding box center [1013, 163] width 9 height 9
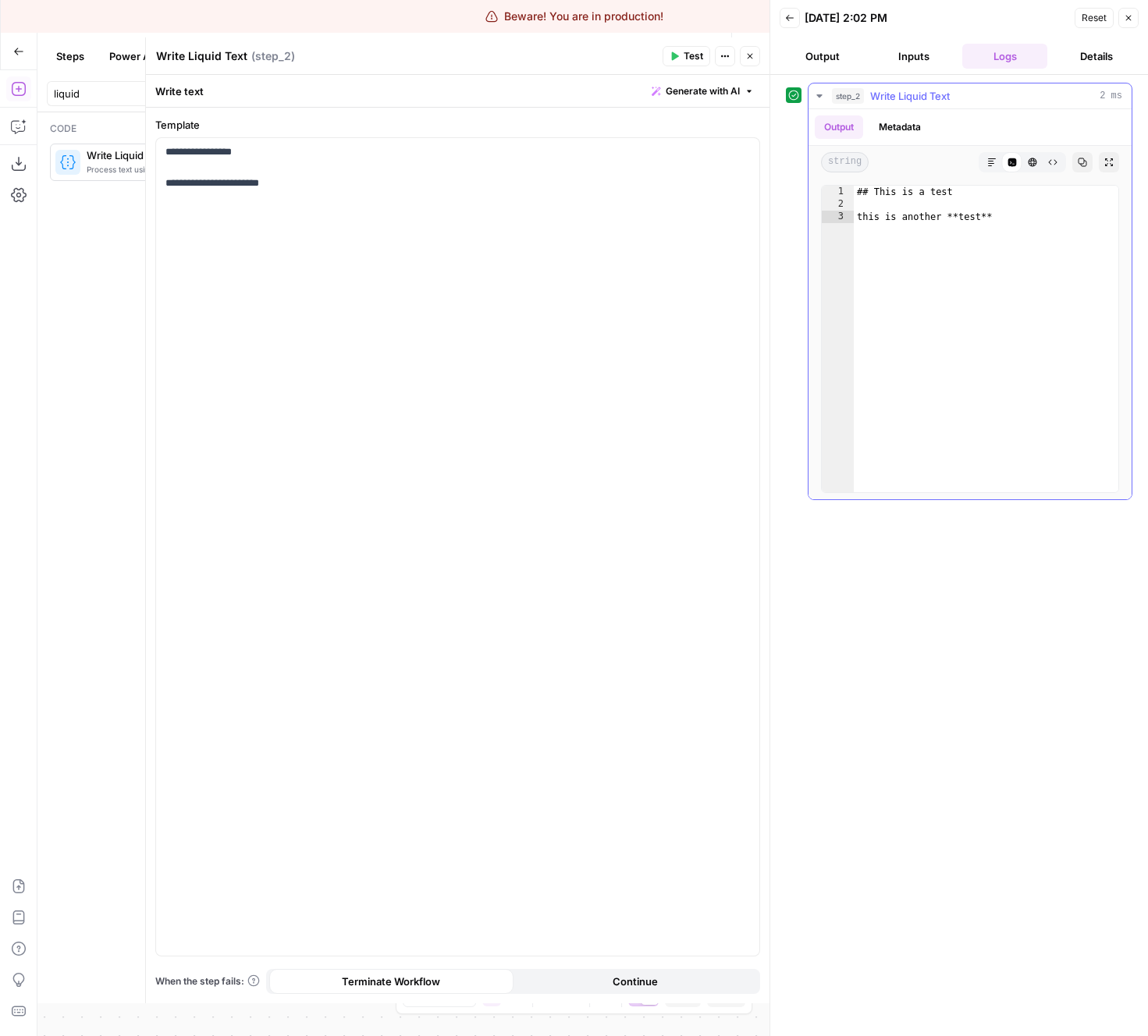
click at [1030, 164] on icon "button" at bounding box center [1032, 162] width 9 height 9
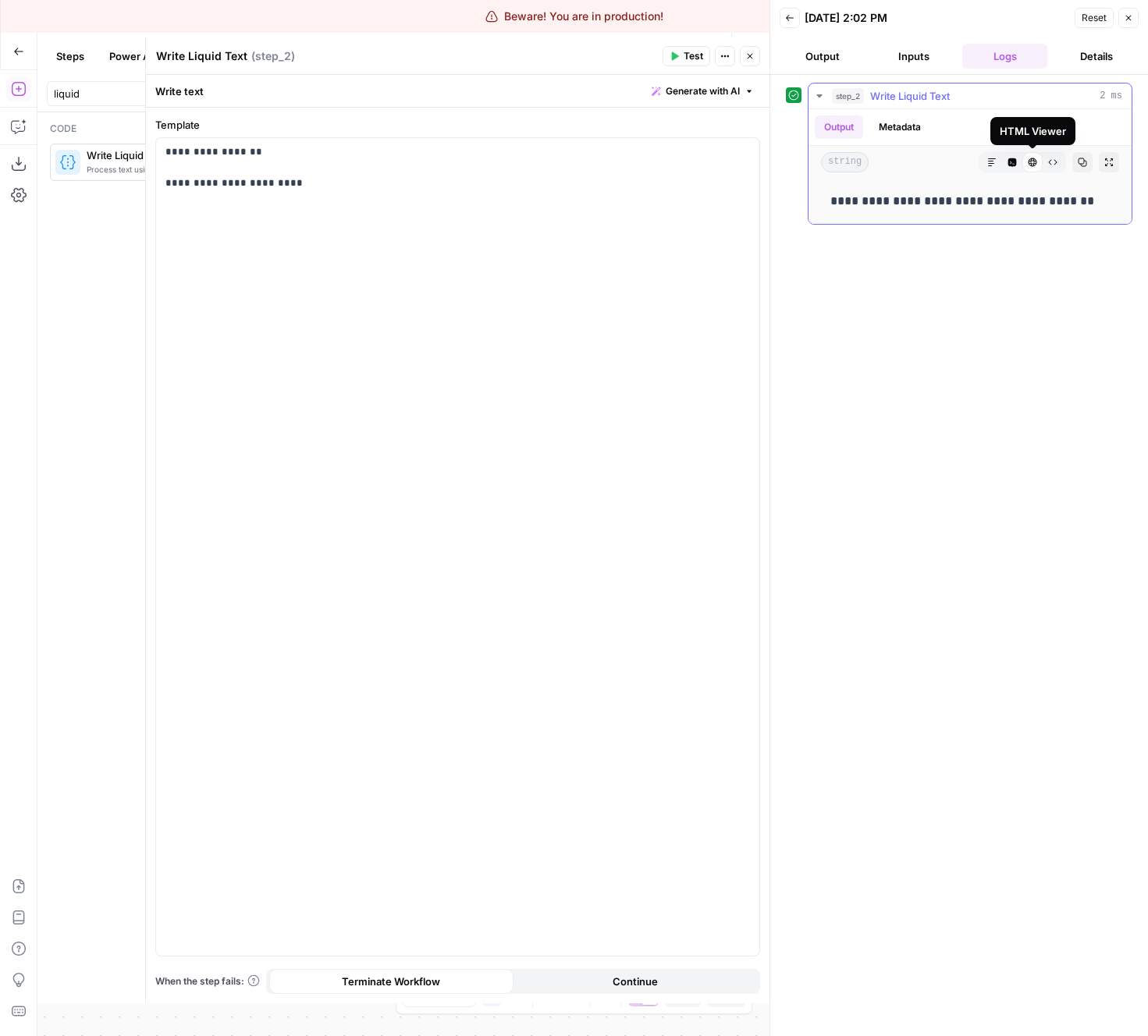
click at [1057, 166] on icon "button" at bounding box center [1052, 162] width 9 height 9
click at [993, 166] on icon "button" at bounding box center [991, 162] width 9 height 9
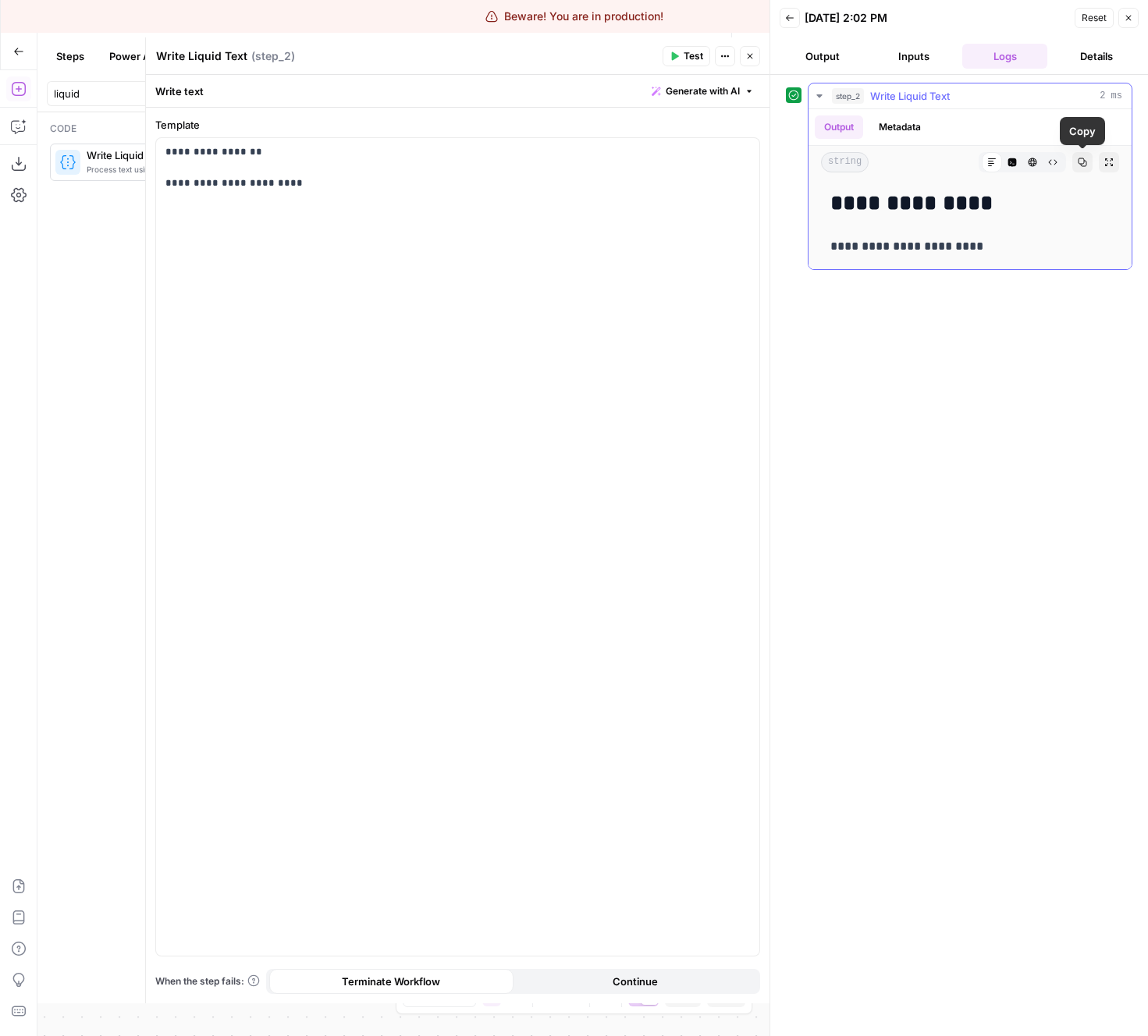
click at [1107, 158] on icon "button" at bounding box center [1109, 162] width 8 height 8
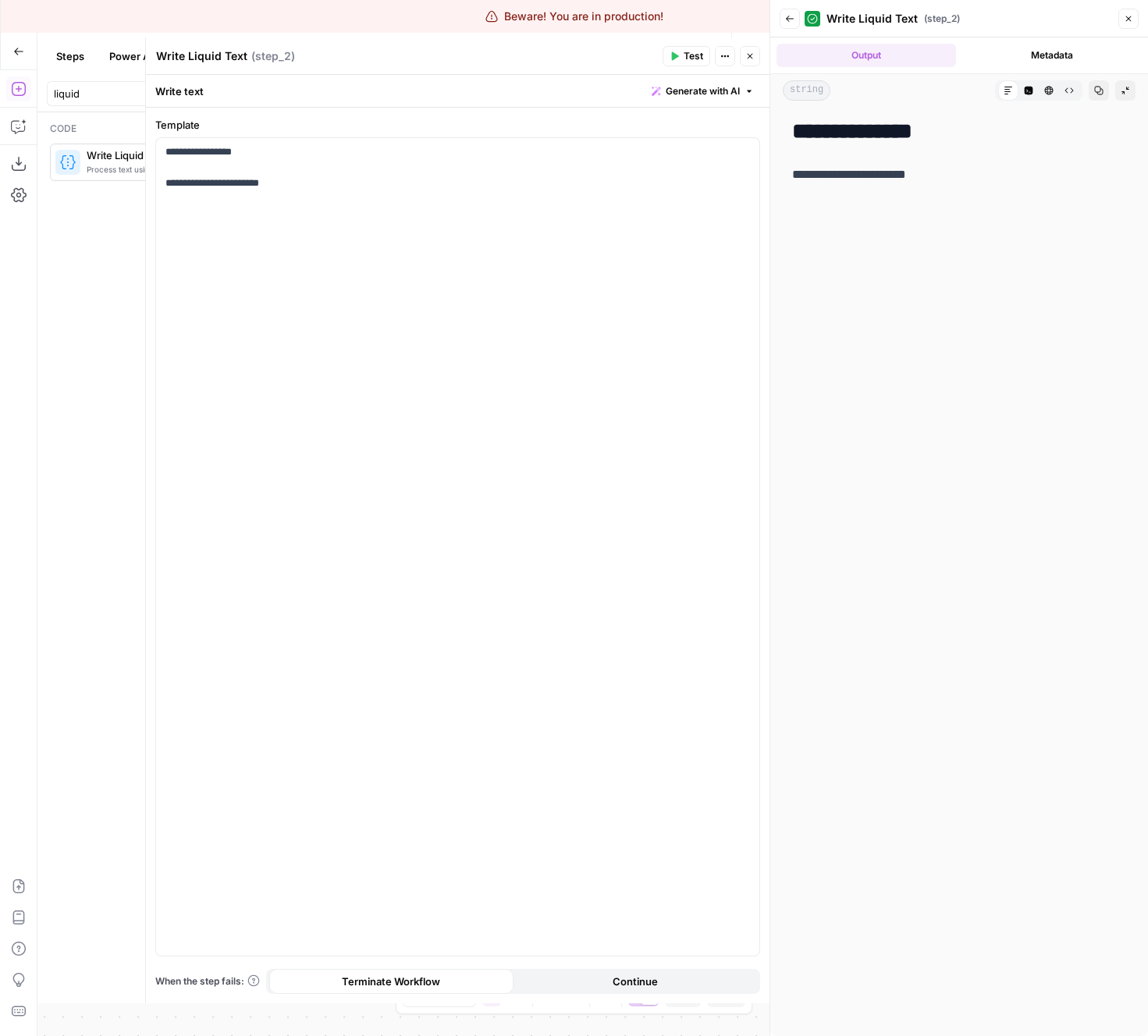
click at [1118, 88] on button "Collapse Output" at bounding box center [1125, 90] width 21 height 21
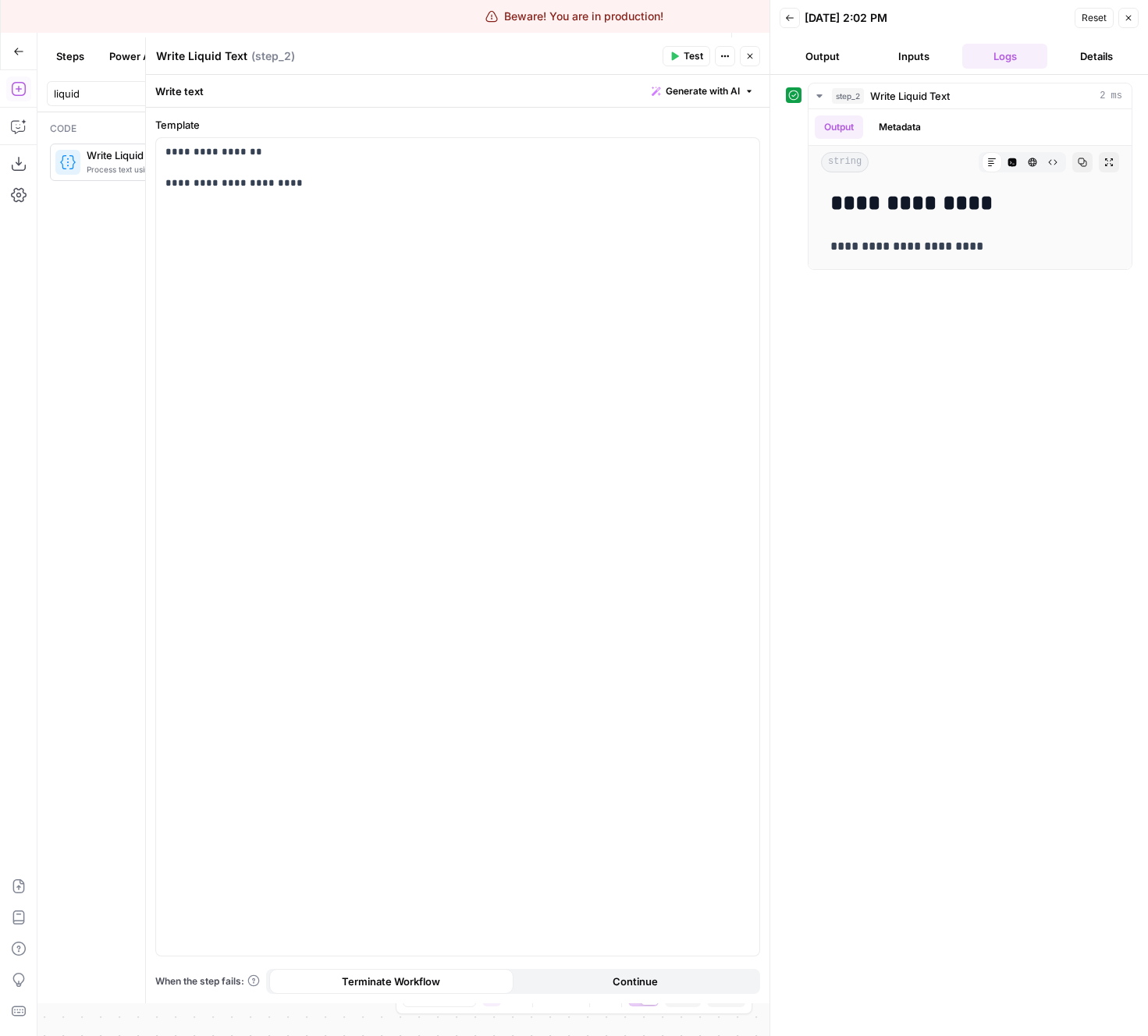
click at [987, 274] on div "**********" at bounding box center [959, 555] width 347 height 946
click at [606, 326] on div "**********" at bounding box center [458, 546] width 604 height 818
click at [677, 52] on icon "button" at bounding box center [674, 56] width 9 height 9
click at [954, 208] on h2 "**********" at bounding box center [970, 204] width 279 height 25
